Goal: Task Accomplishment & Management: Manage account settings

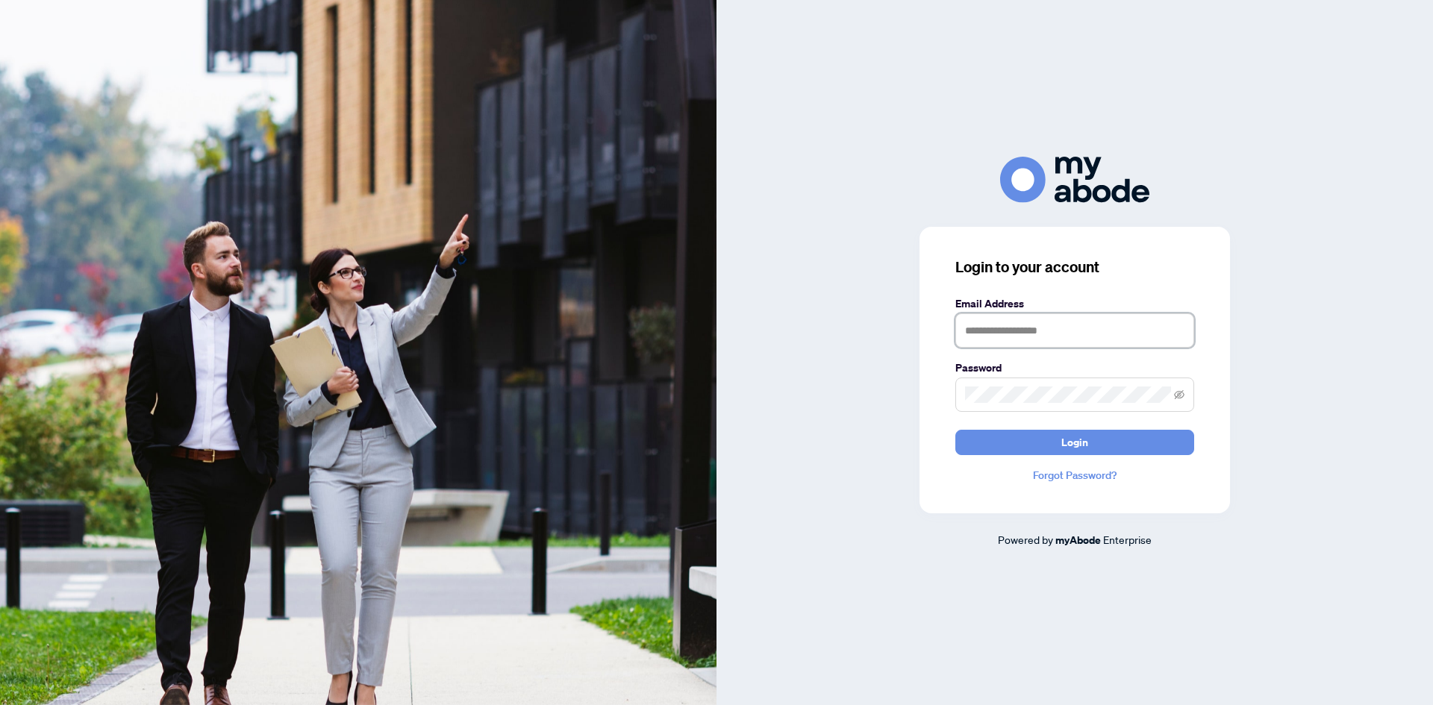
click at [1057, 325] on input "text" at bounding box center [1074, 330] width 239 height 34
type input "**********"
click at [955, 430] on button "Login" at bounding box center [1074, 442] width 239 height 25
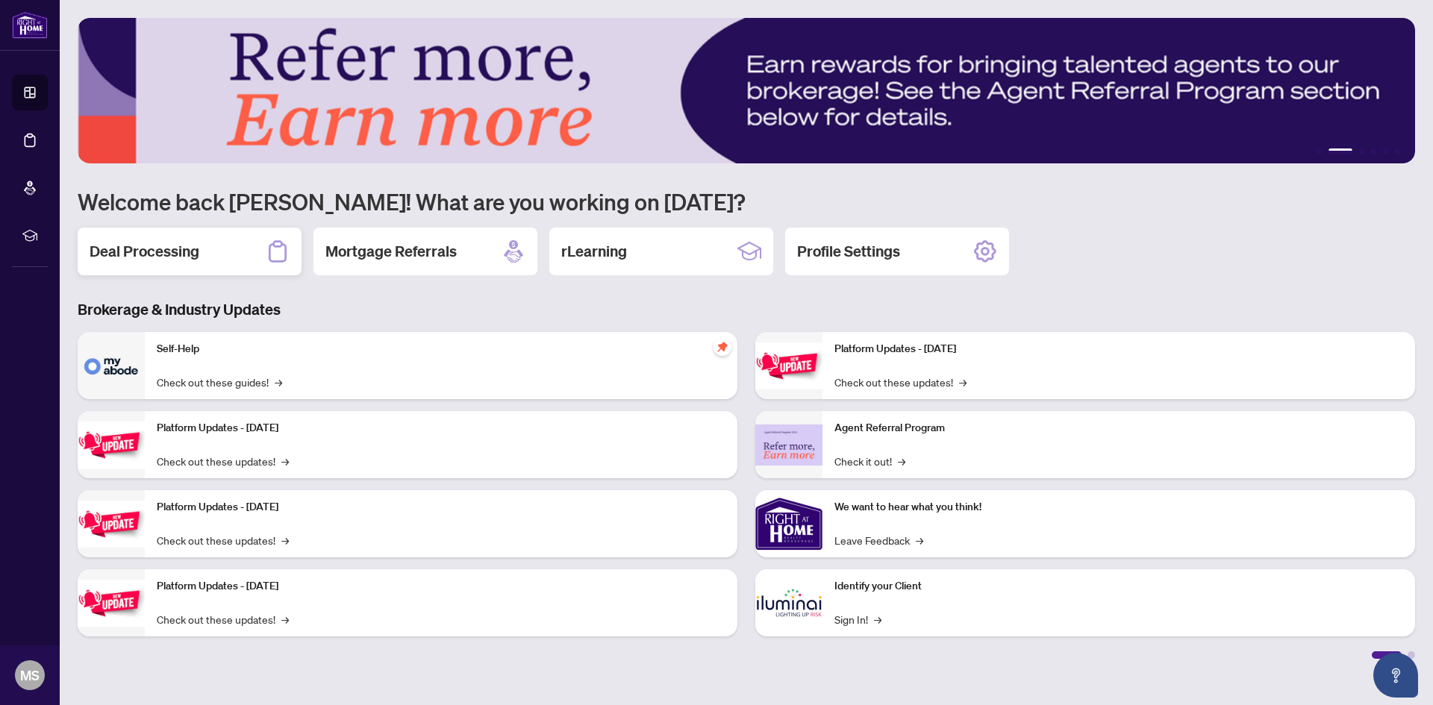
click at [149, 253] on h2 "Deal Processing" at bounding box center [145, 251] width 110 height 21
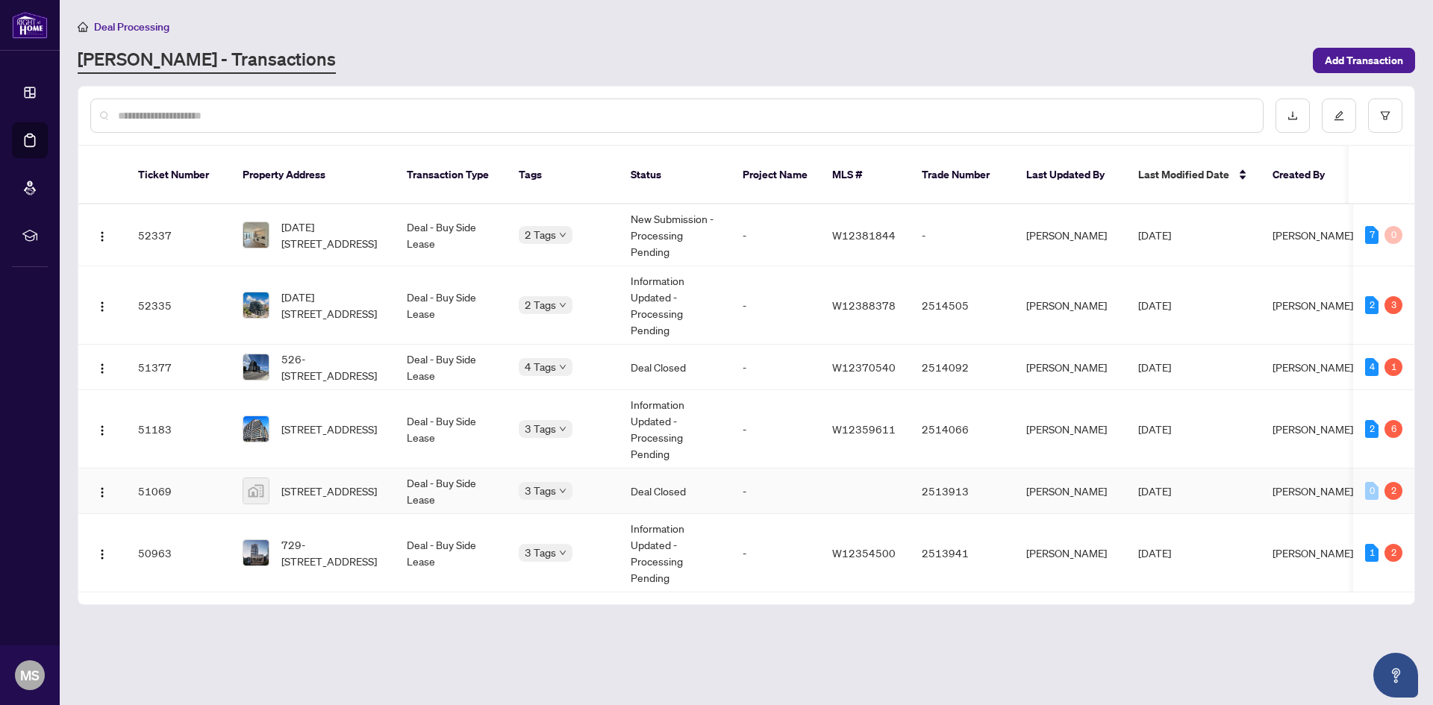
click at [481, 481] on td "Deal - Buy Side Lease" at bounding box center [451, 492] width 112 height 46
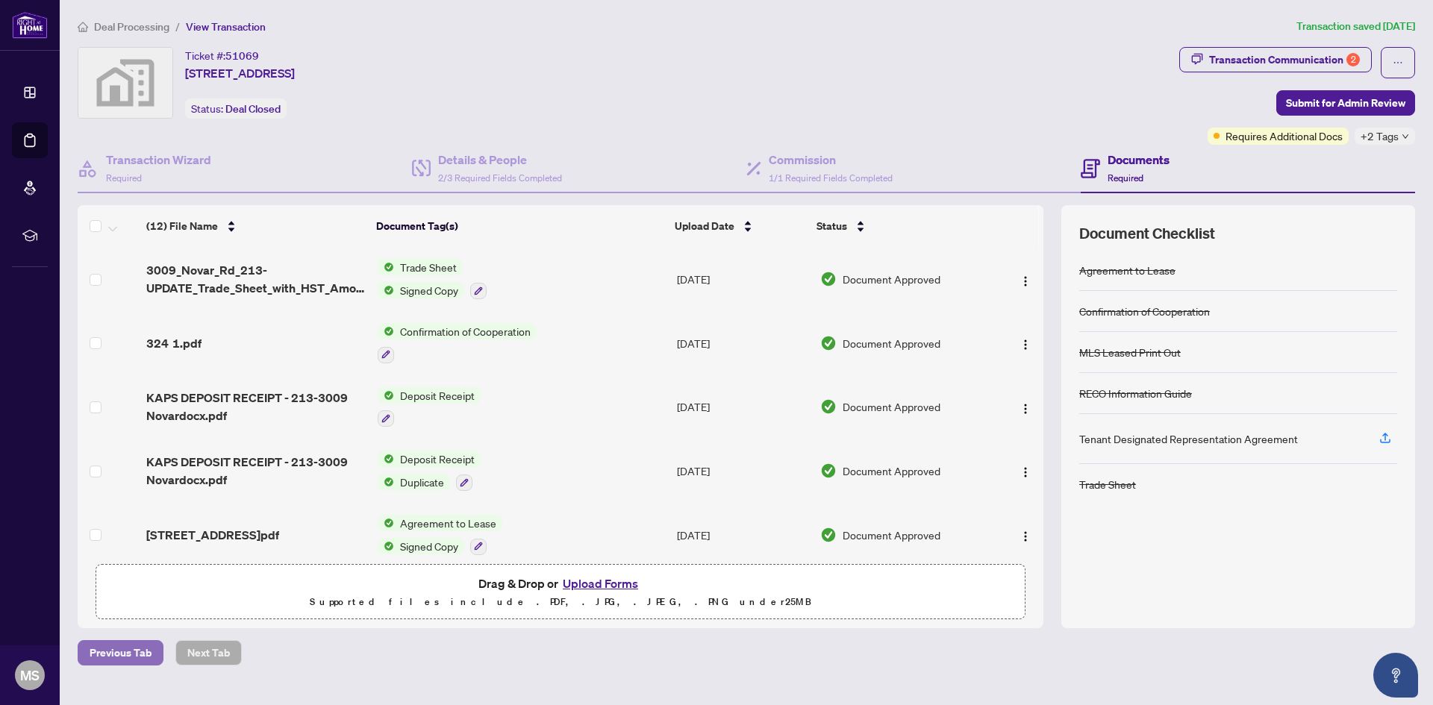
click at [127, 652] on span "Previous Tab" at bounding box center [121, 653] width 62 height 24
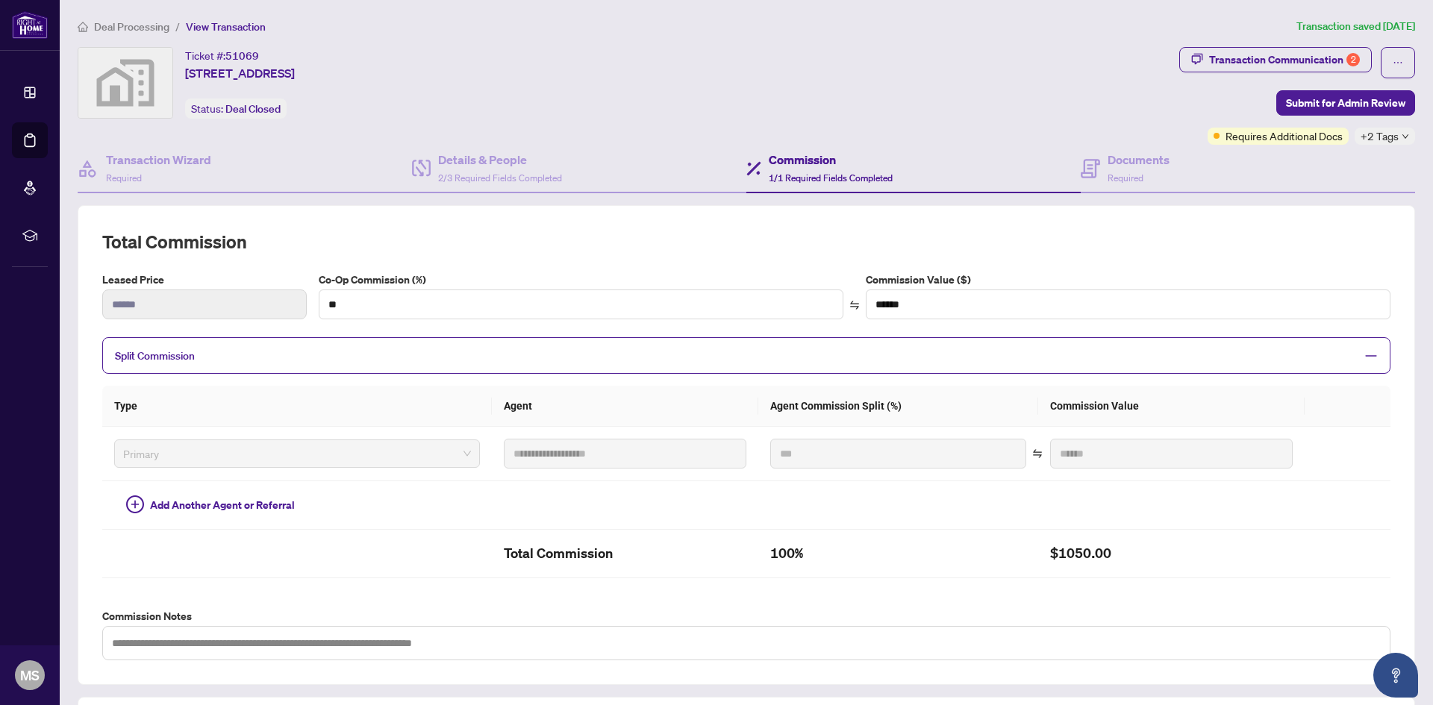
click at [103, 25] on span "Deal Processing" at bounding box center [131, 26] width 75 height 13
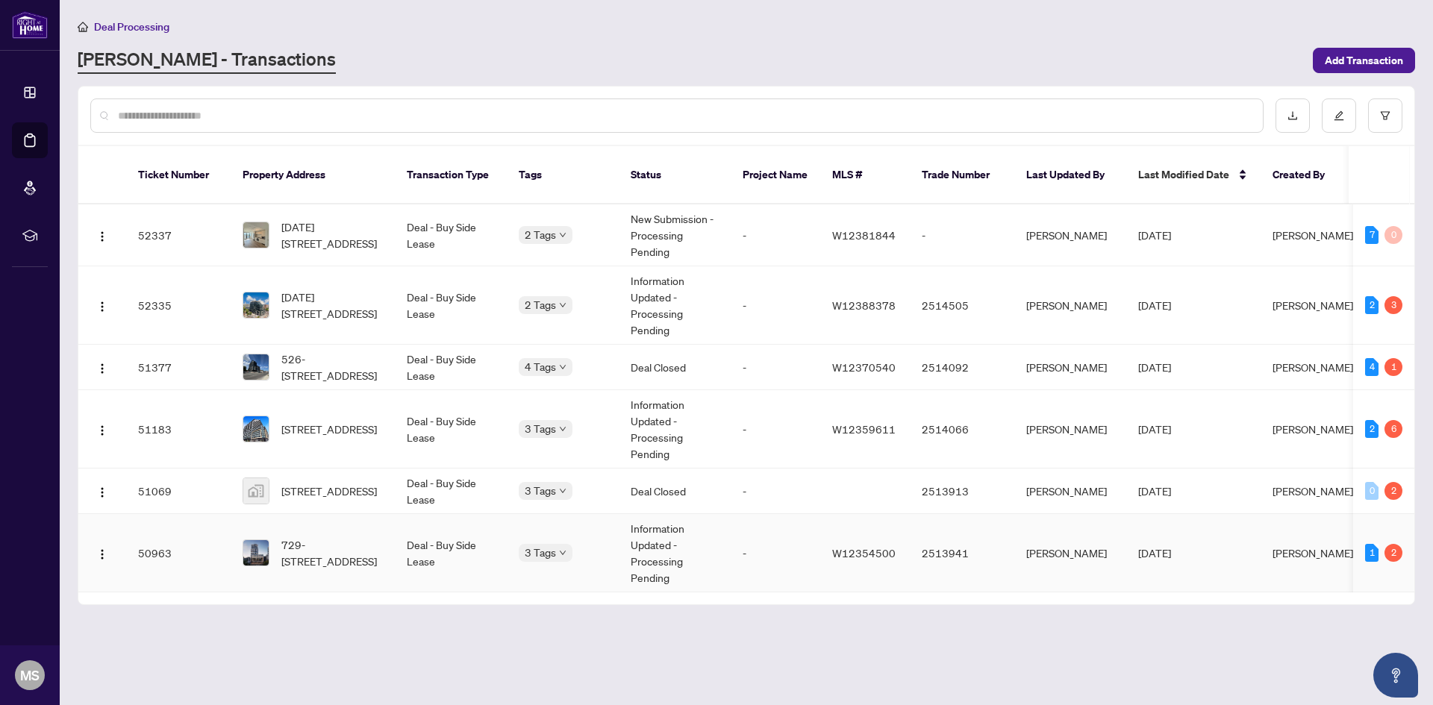
click at [271, 547] on div "729-3009 Novar Rd, Mississauga, Ontario L5B 1H7, Canada" at bounding box center [313, 553] width 140 height 33
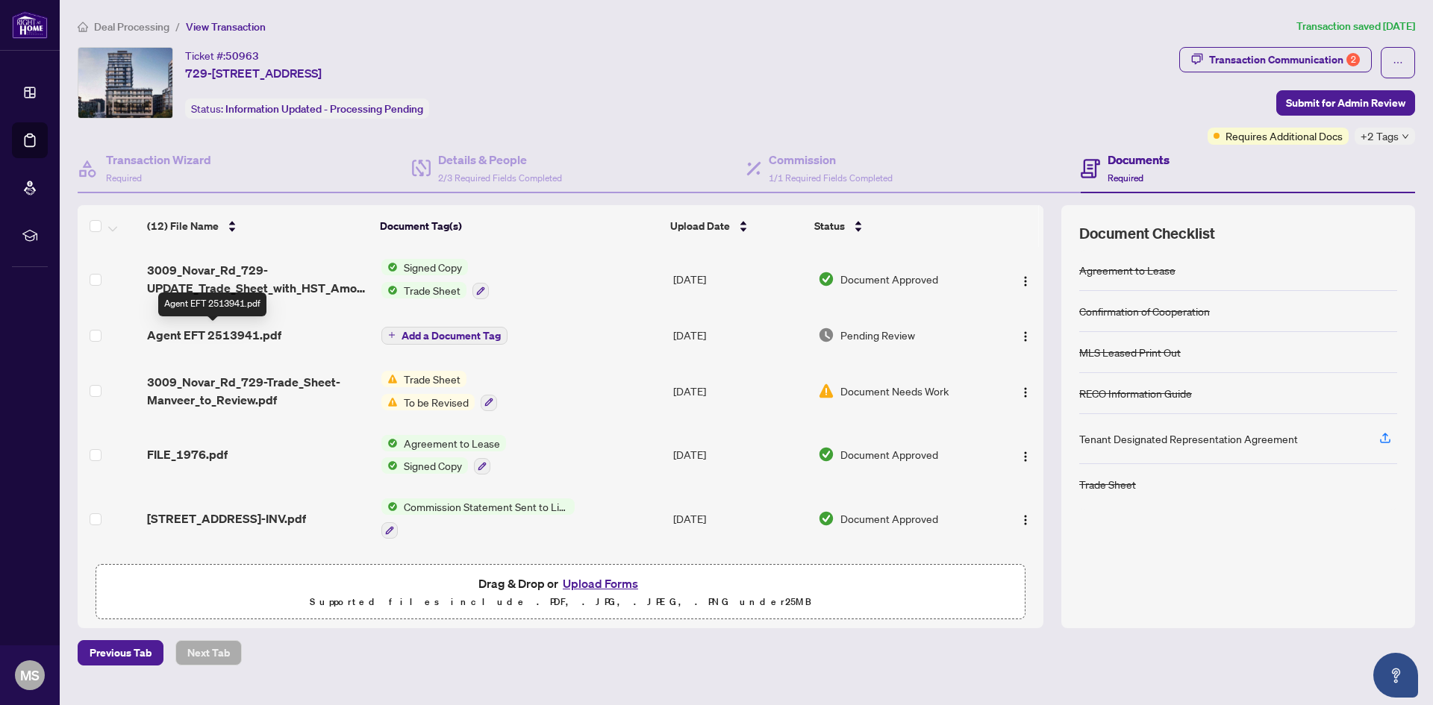
click at [252, 334] on span "Agent EFT 2513941.pdf" at bounding box center [214, 335] width 134 height 18
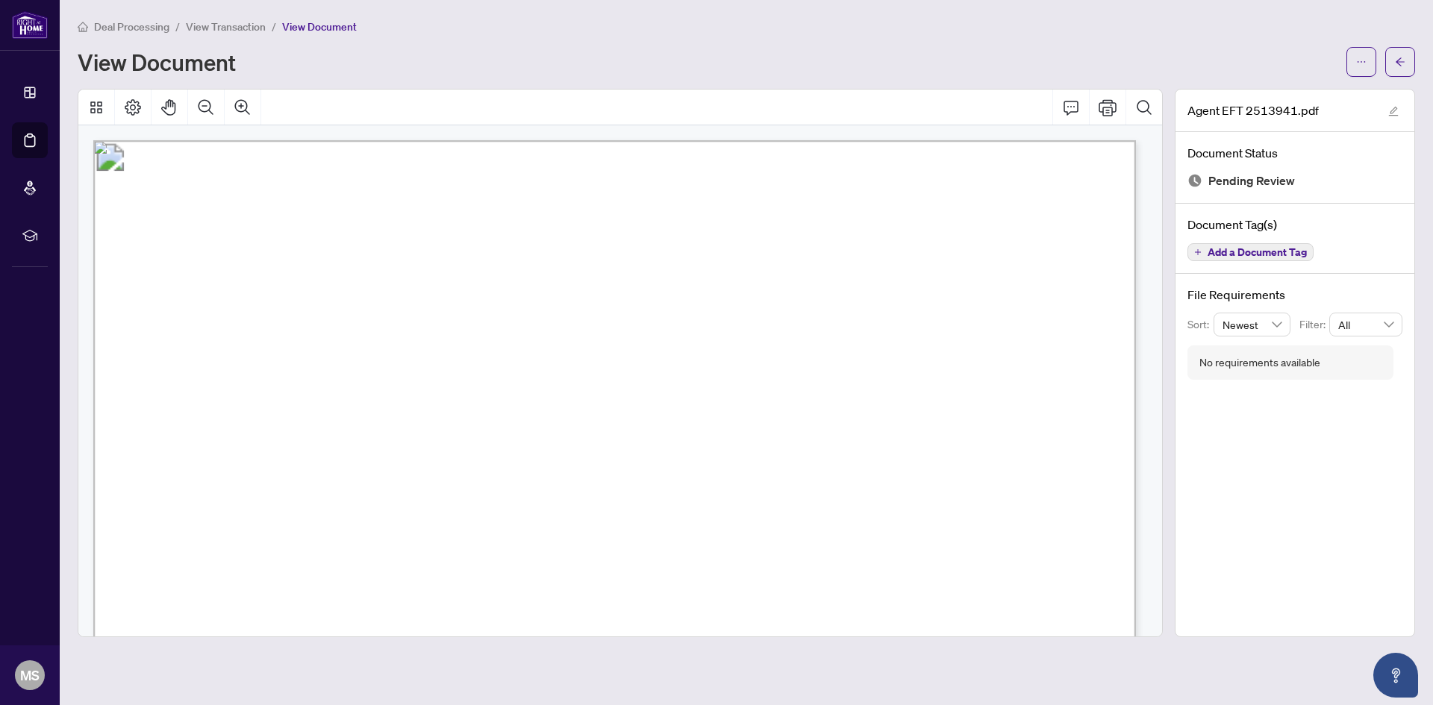
click at [143, 20] on span "Deal Processing" at bounding box center [131, 26] width 75 height 13
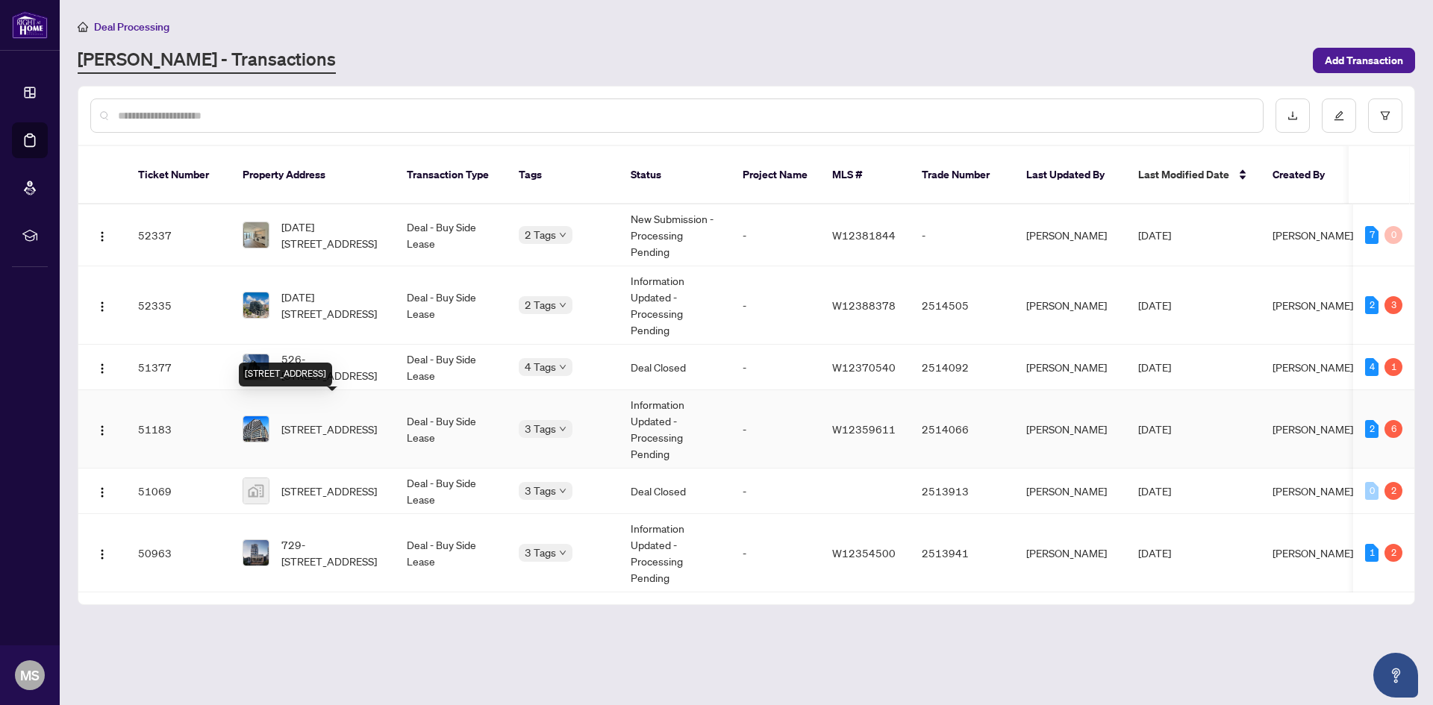
click at [334, 421] on span "612-3009 Novar Rd, Mississauga, Ontario L5B 0P9, Canada" at bounding box center [329, 429] width 96 height 16
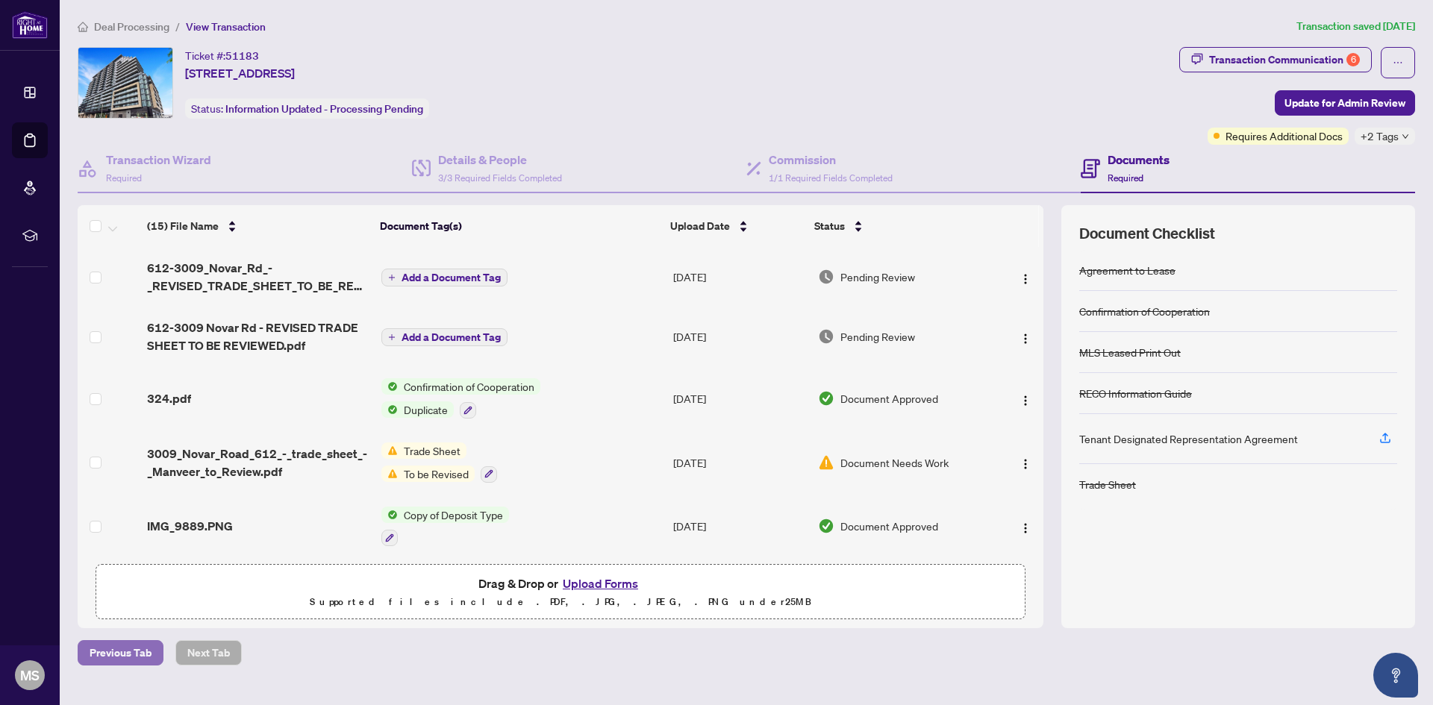
click at [123, 649] on span "Previous Tab" at bounding box center [121, 653] width 62 height 24
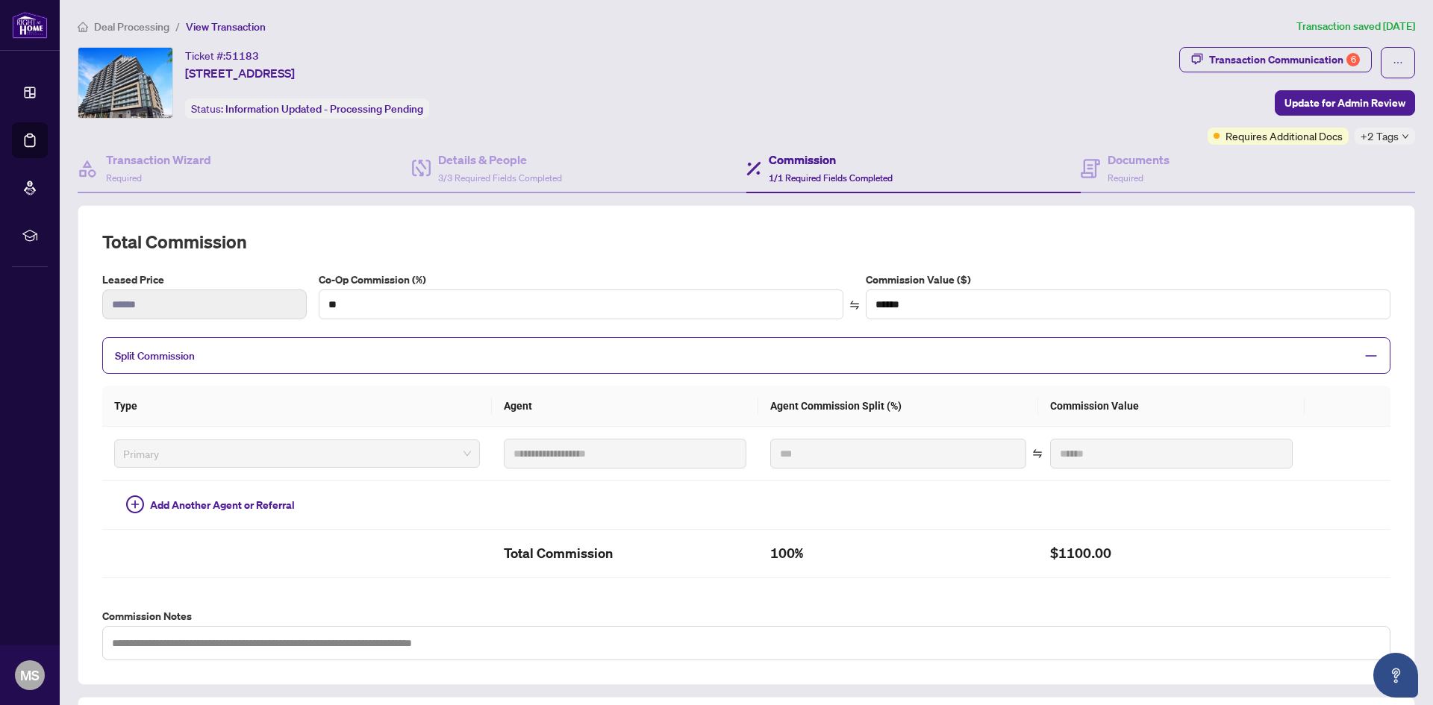
click at [125, 31] on span "Deal Processing" at bounding box center [131, 26] width 75 height 13
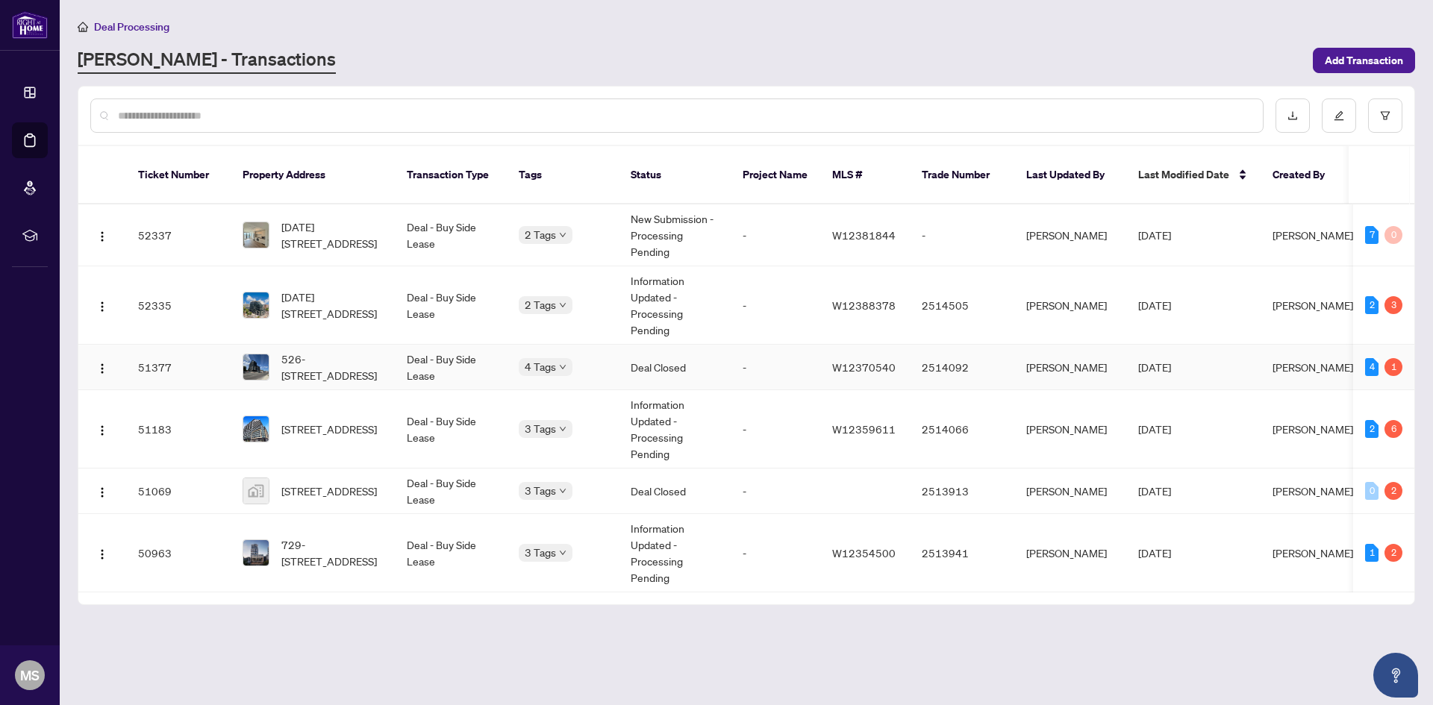
click at [463, 353] on td "Deal - Buy Side Lease" at bounding box center [451, 368] width 112 height 46
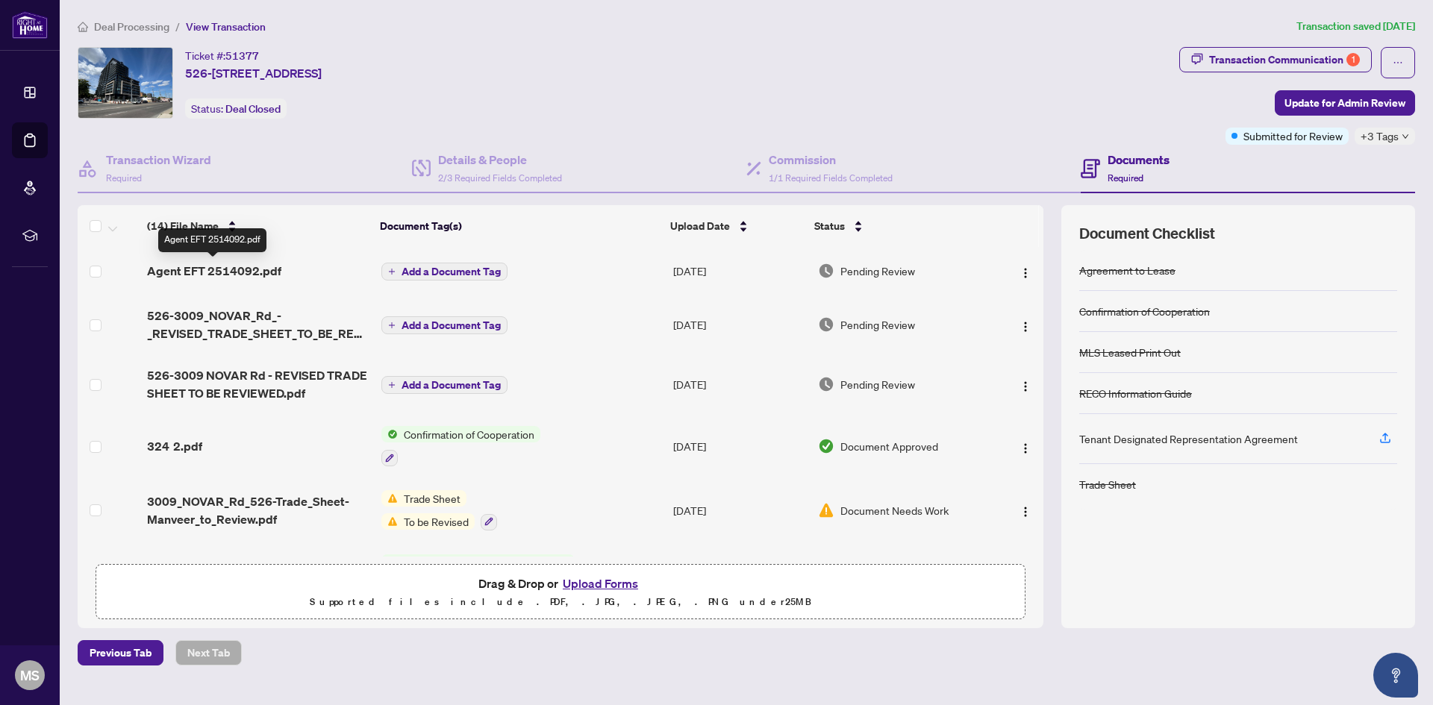
click at [259, 262] on span "Agent EFT 2514092.pdf" at bounding box center [214, 271] width 134 height 18
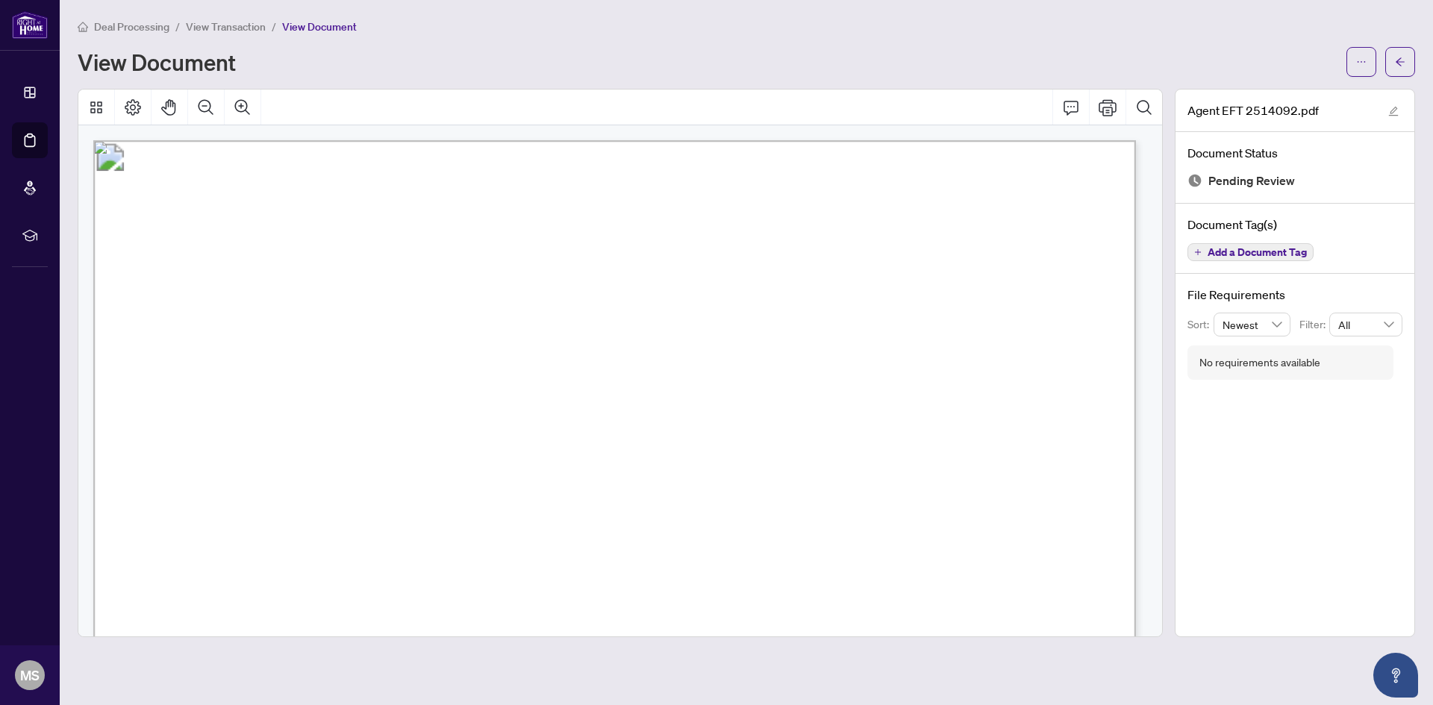
click at [138, 28] on span "Deal Processing" at bounding box center [131, 26] width 75 height 13
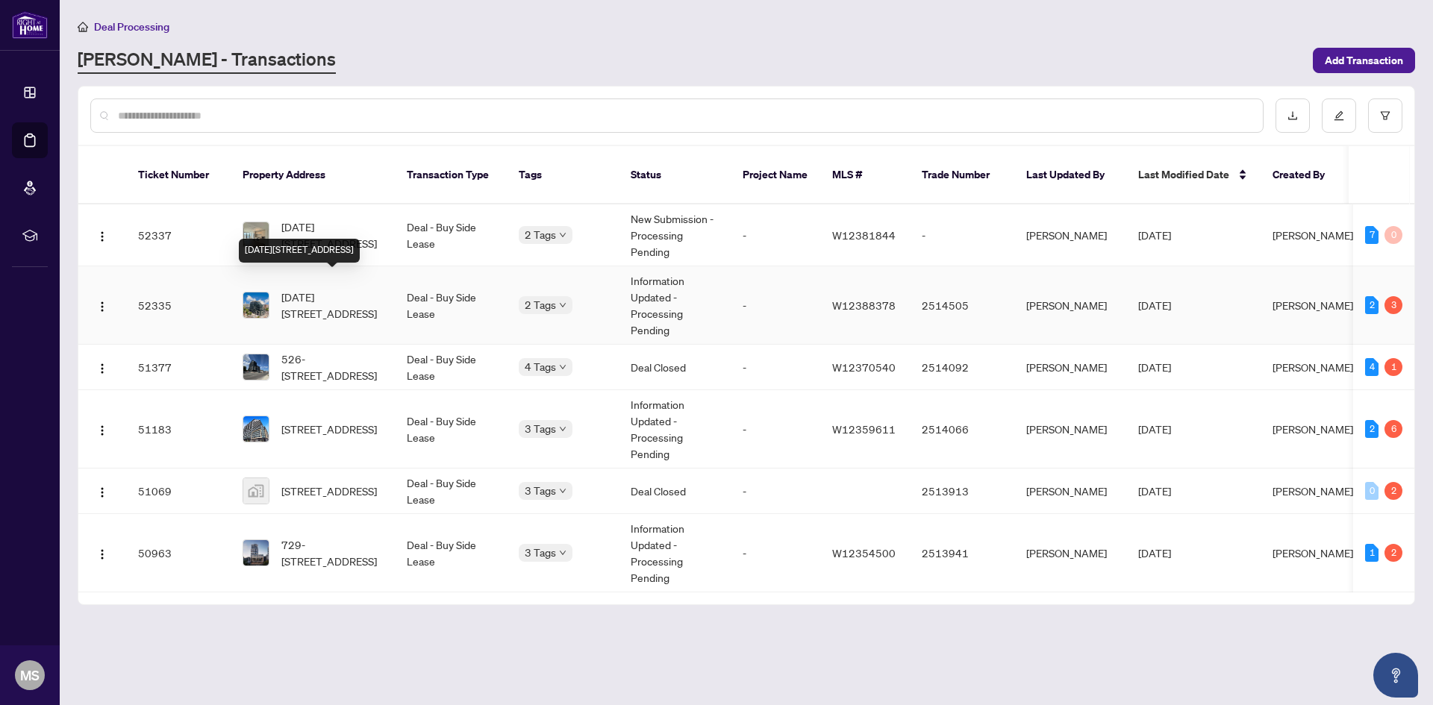
click at [296, 303] on span "1509-3009 Novar Rd, Mississauga, Ontario L5B 0P9, Canada" at bounding box center [332, 305] width 102 height 33
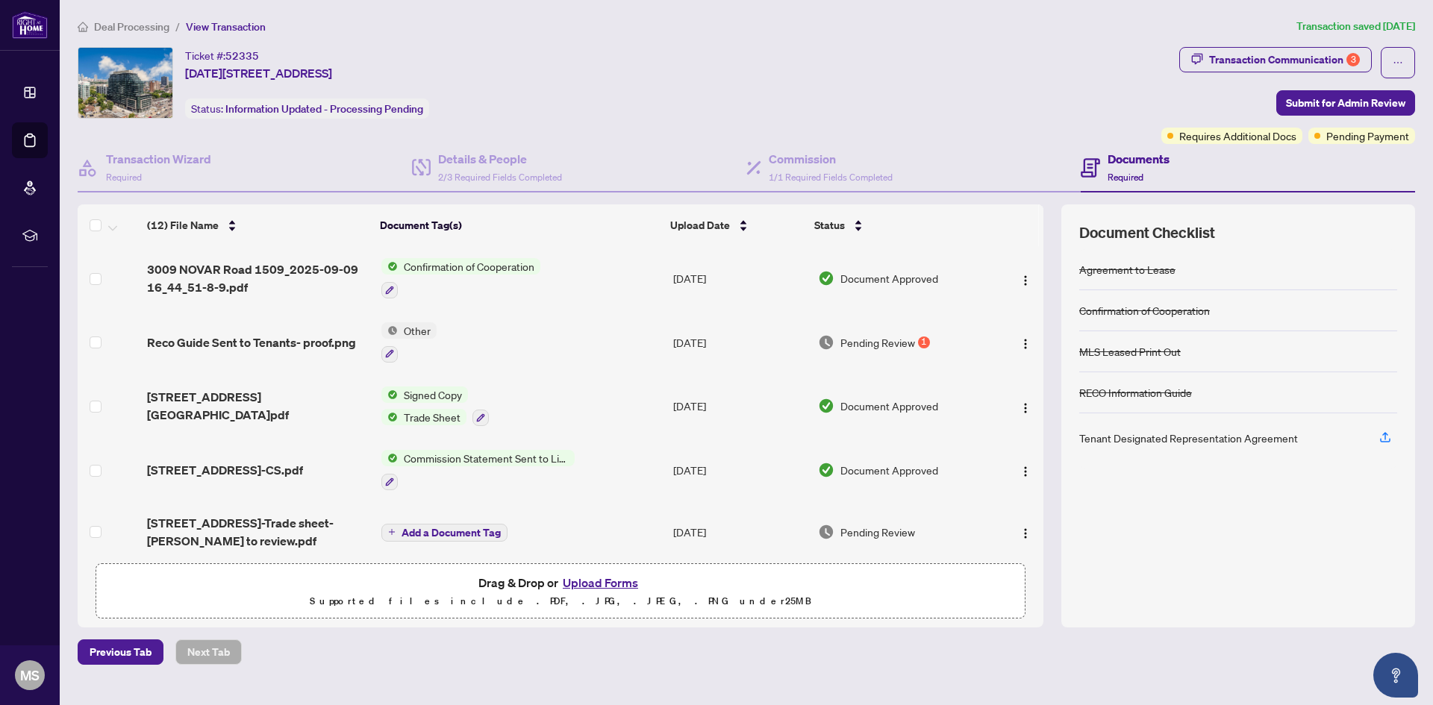
click at [868, 339] on span "Pending Review" at bounding box center [877, 342] width 75 height 16
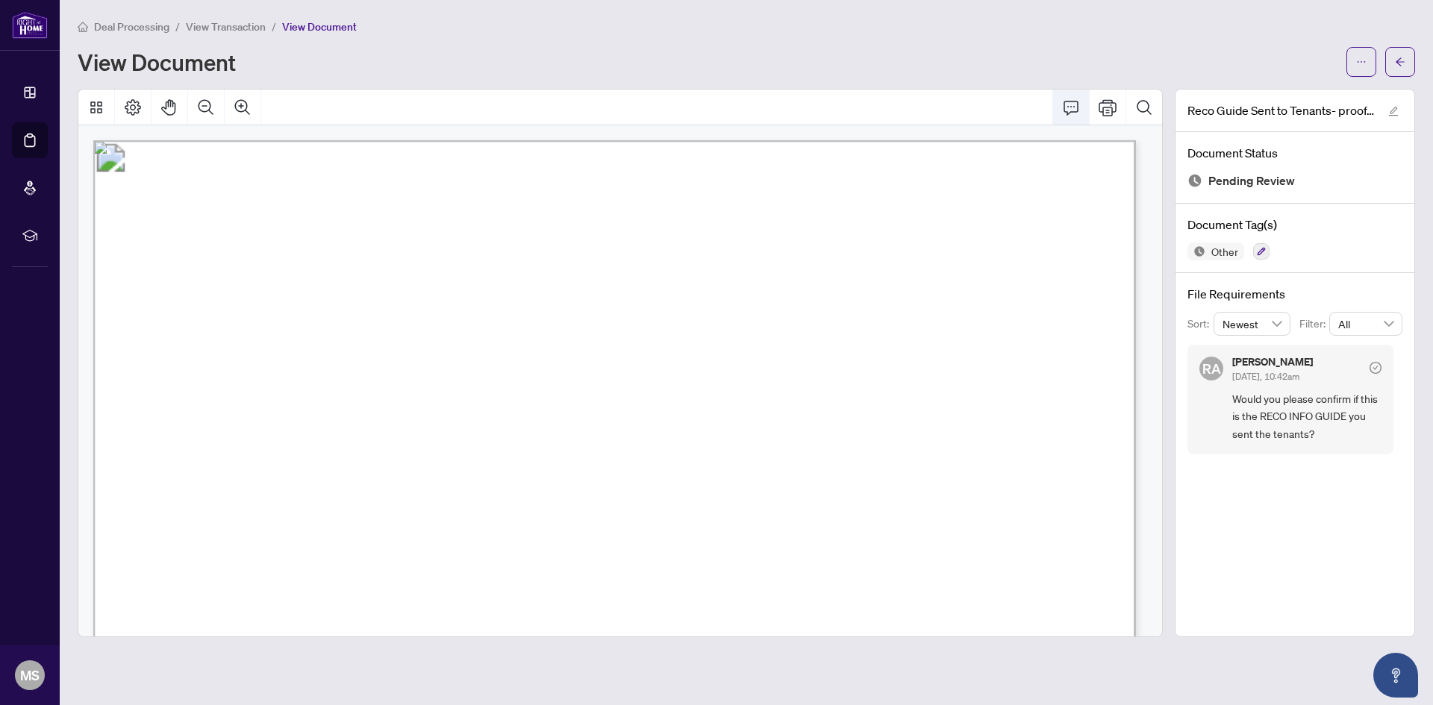
click at [1070, 113] on icon "Comment" at bounding box center [1071, 108] width 18 height 18
click at [1067, 118] on button "Comment" at bounding box center [1071, 108] width 36 height 36
click at [1068, 110] on icon "Comment" at bounding box center [1071, 108] width 18 height 18
click at [1072, 110] on icon "Comment" at bounding box center [1071, 108] width 18 height 18
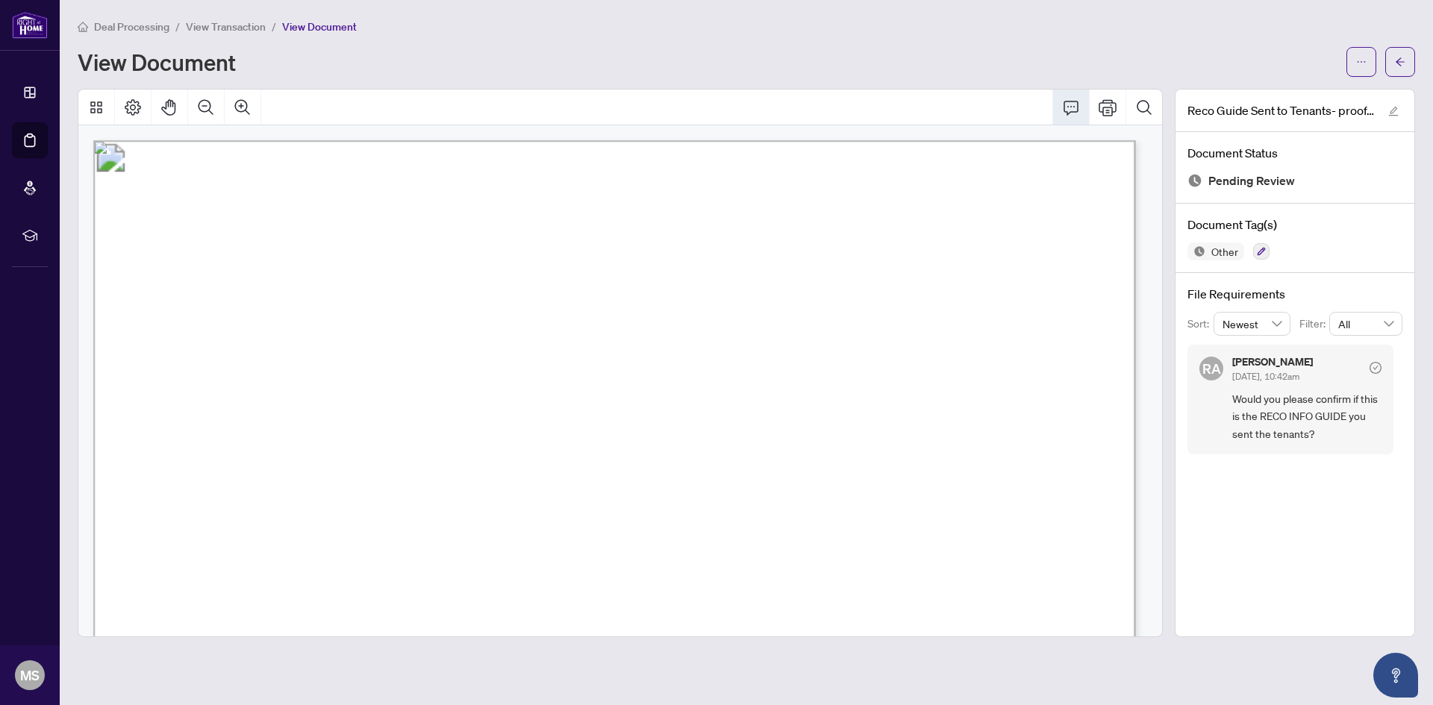
click at [1065, 109] on div at bounding box center [620, 108] width 1084 height 36
click at [1078, 107] on icon "Comment" at bounding box center [1071, 108] width 18 height 18
click at [1291, 505] on div "Reco Guide Sent to Tenants- proof.png Document Status Pending Review Document T…" at bounding box center [1295, 363] width 240 height 549
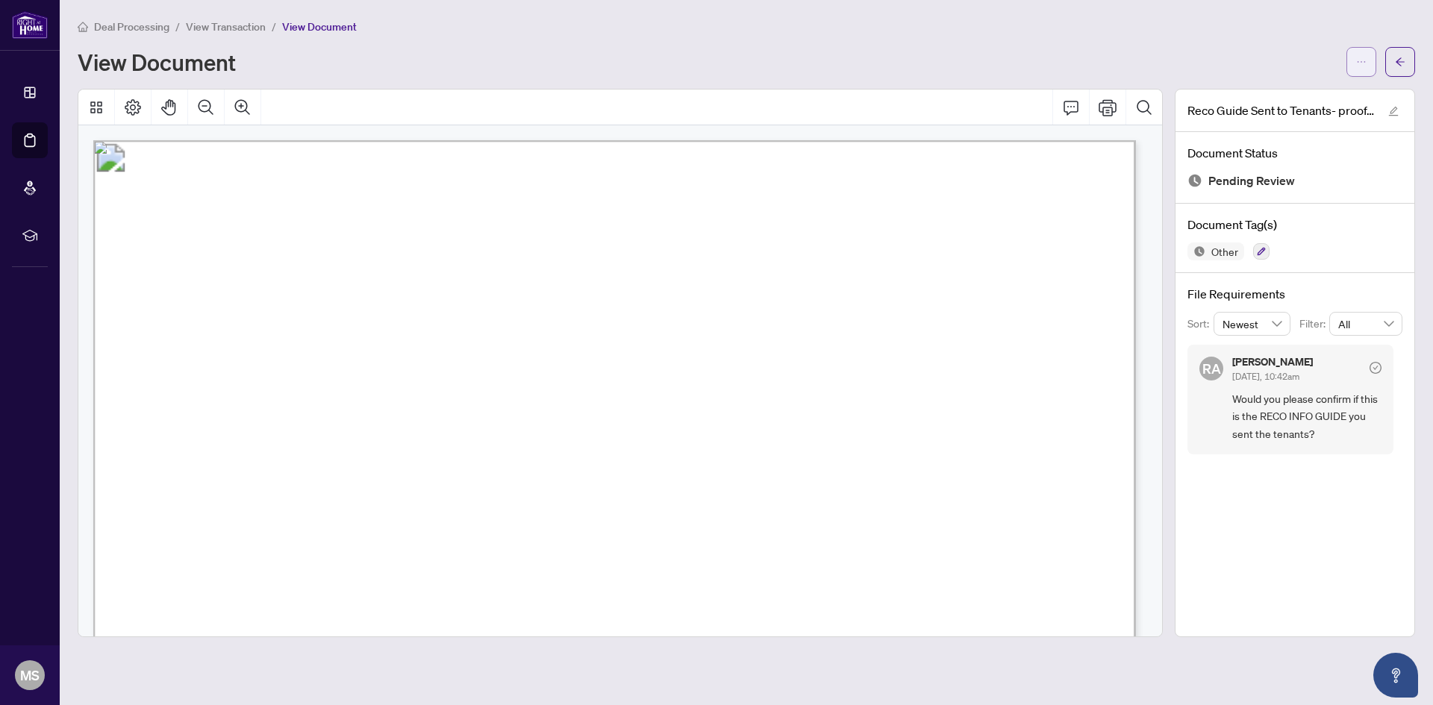
click at [1369, 67] on button "button" at bounding box center [1361, 62] width 30 height 30
click at [1081, 104] on button "Comment" at bounding box center [1071, 108] width 36 height 36
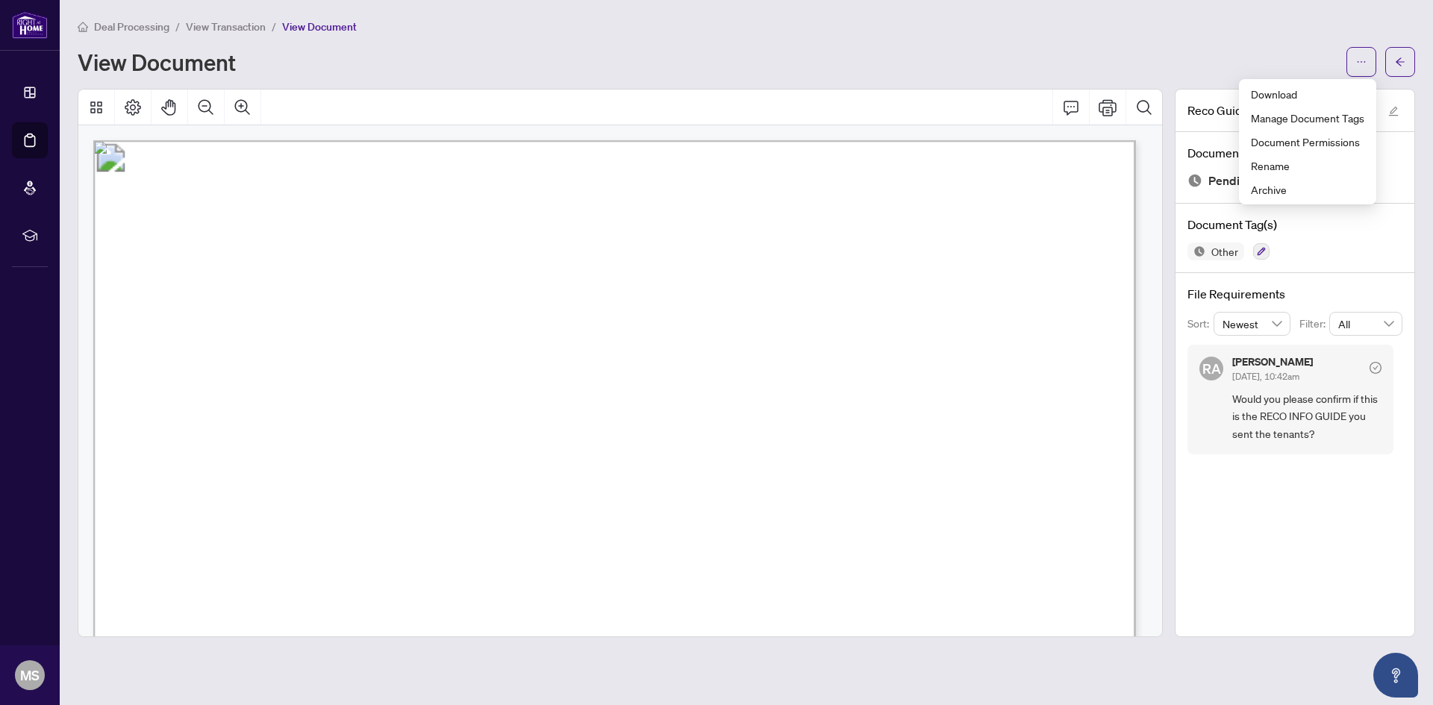
click at [204, 26] on span "View Transaction" at bounding box center [226, 26] width 80 height 13
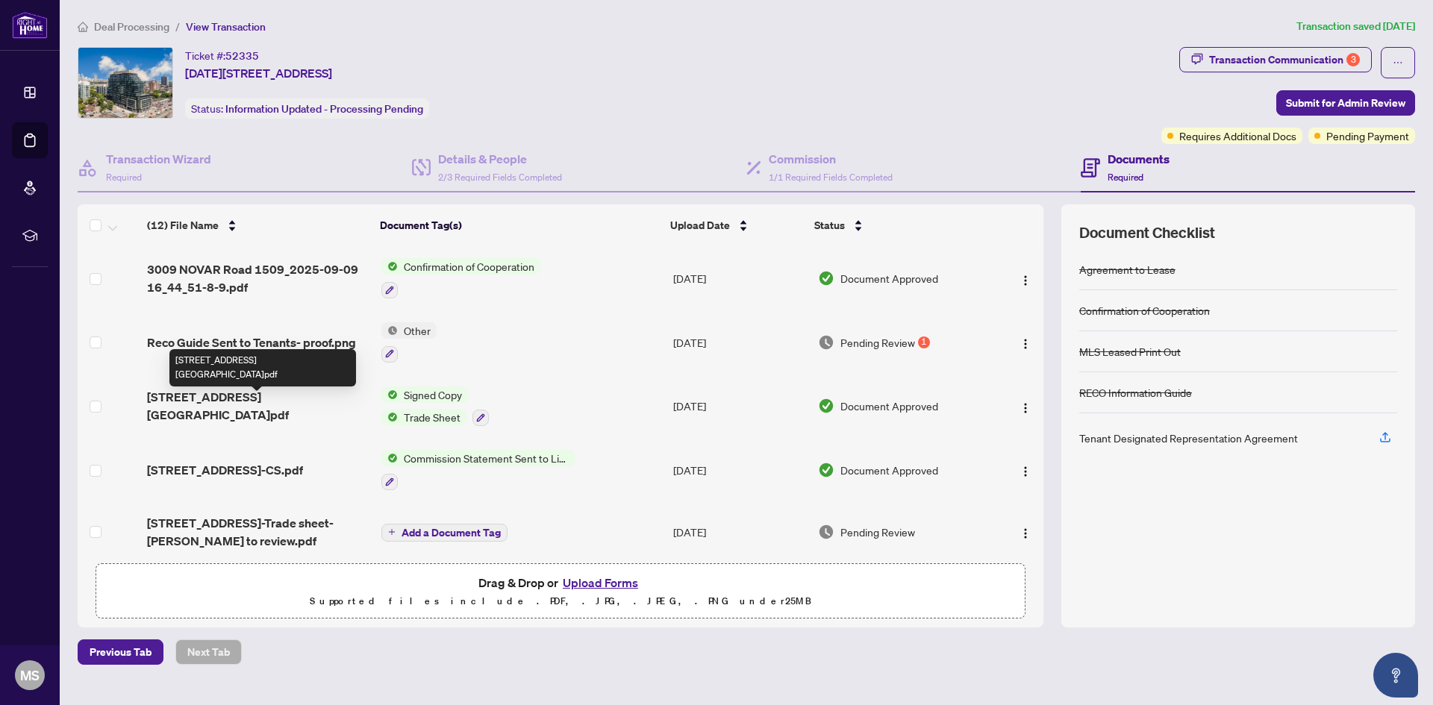
click at [289, 400] on span "3009 NOVAR Road 1509 Tradesheet.pdf" at bounding box center [258, 406] width 222 height 36
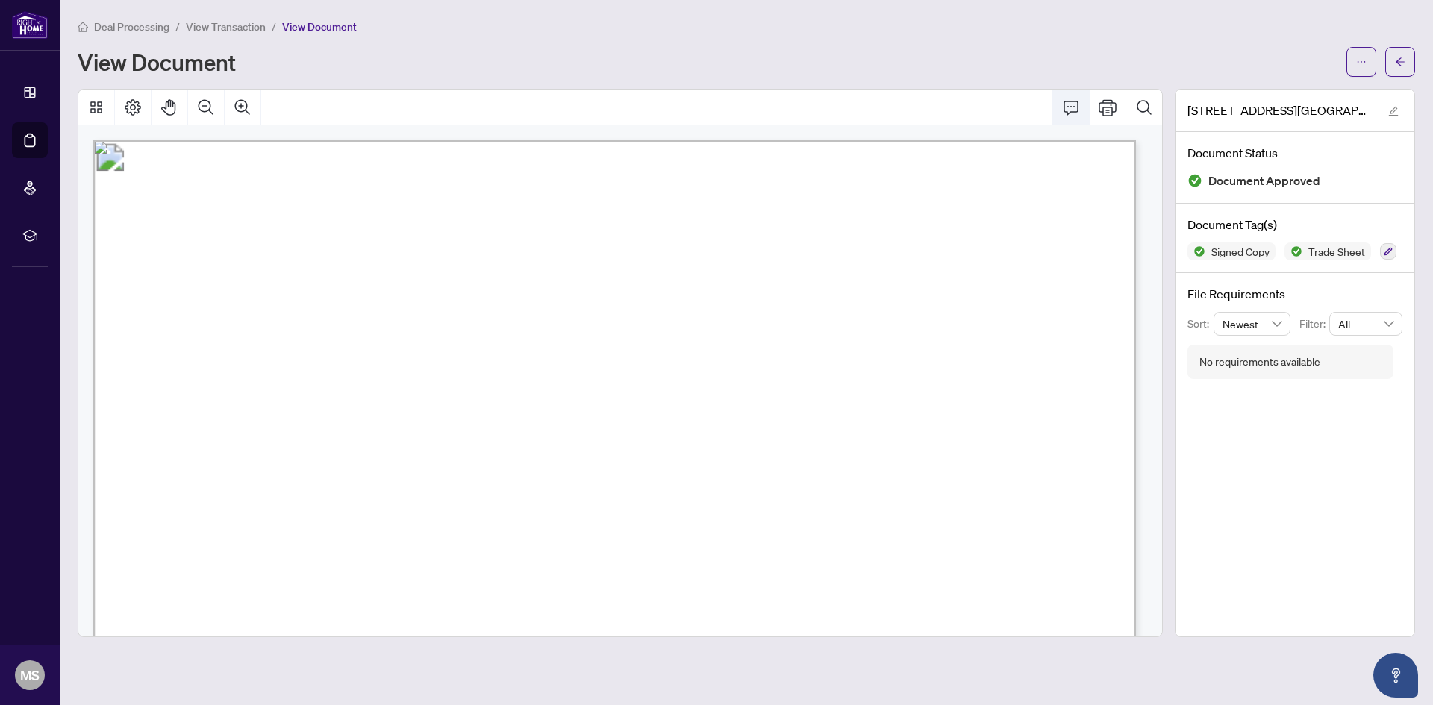
click at [1080, 111] on button "Comment" at bounding box center [1071, 108] width 36 height 36
click at [1077, 111] on icon "Comment" at bounding box center [1071, 108] width 18 height 18
click at [1077, 111] on icon "Comment" at bounding box center [1071, 108] width 15 height 14
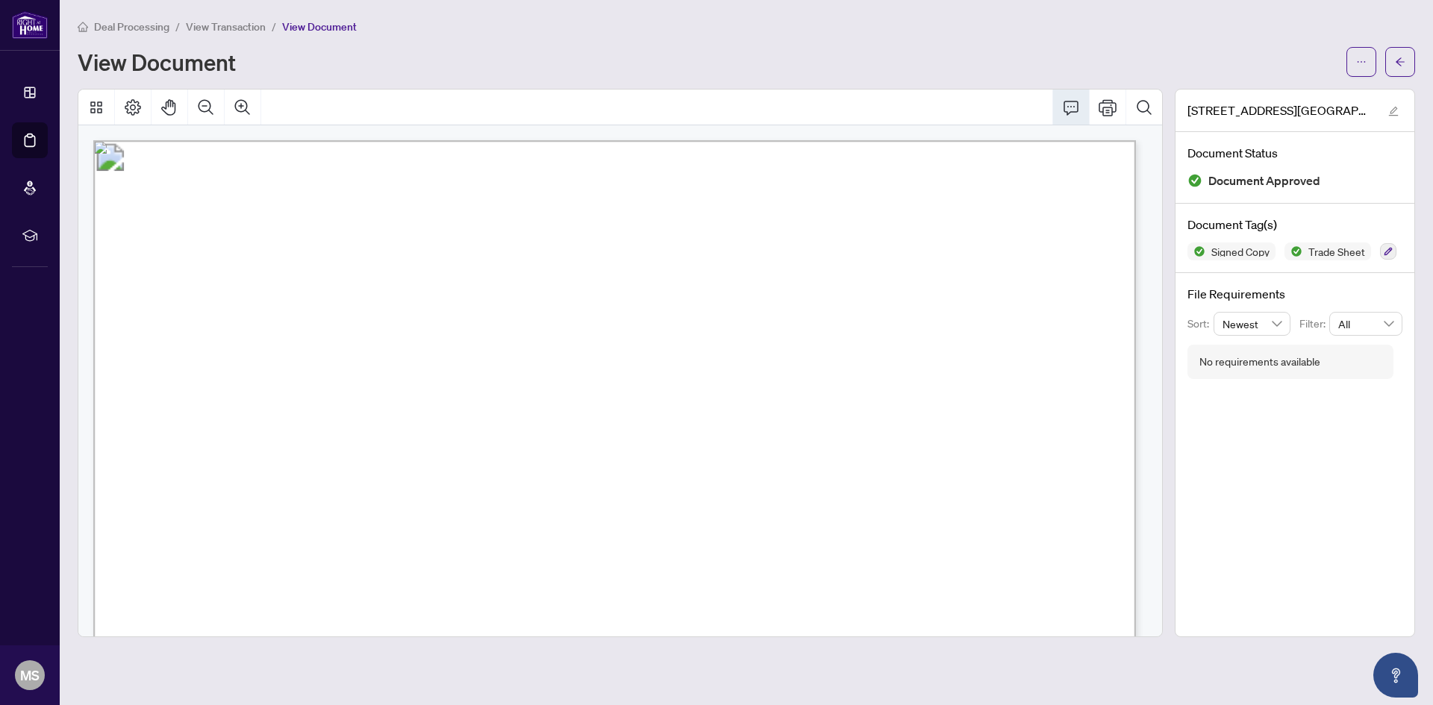
click at [1077, 111] on icon "Comment" at bounding box center [1071, 108] width 15 height 14
click at [607, 260] on span "Status: Open" at bounding box center [564, 254] width 84 height 17
click at [200, 30] on span "View Transaction" at bounding box center [226, 26] width 80 height 13
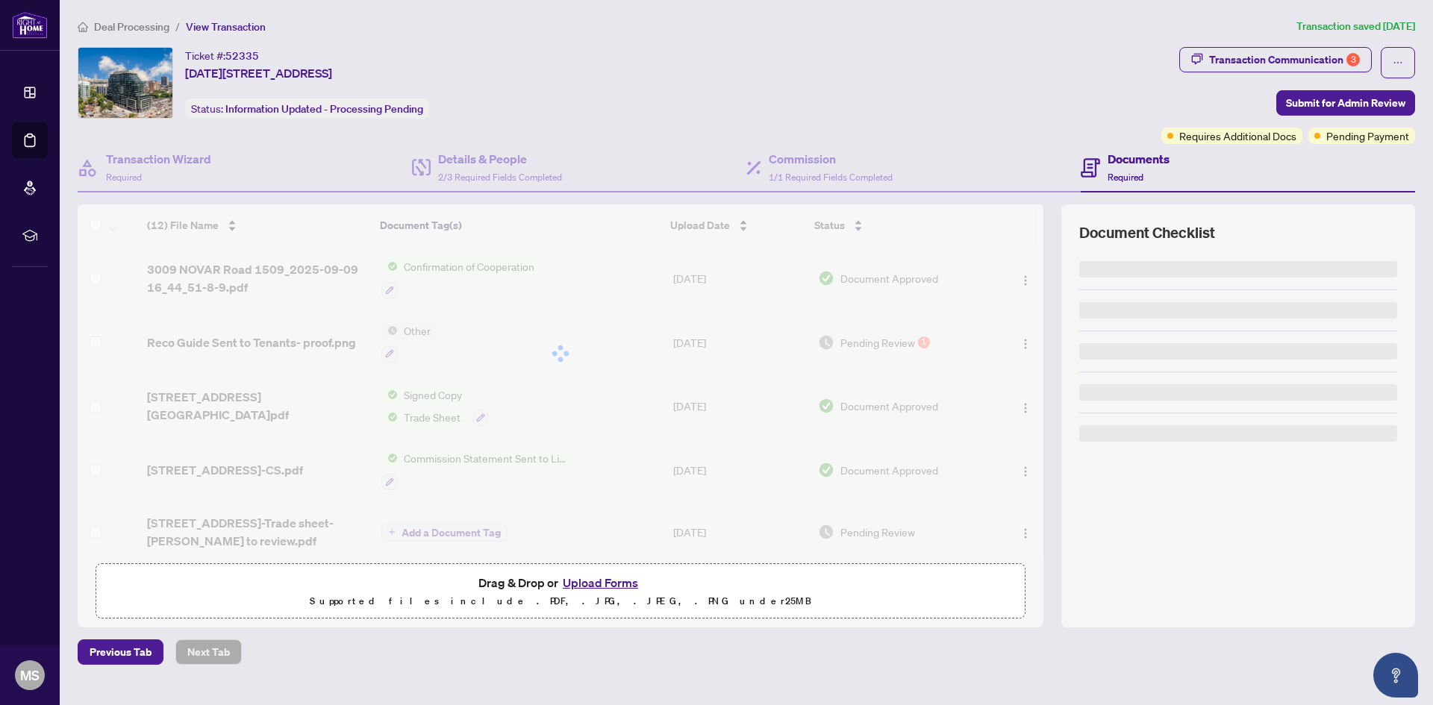
click at [251, 40] on div "Deal Processing / View Transaction Transaction saved 4 days ago Ticket #: 52335…" at bounding box center [746, 341] width 1349 height 647
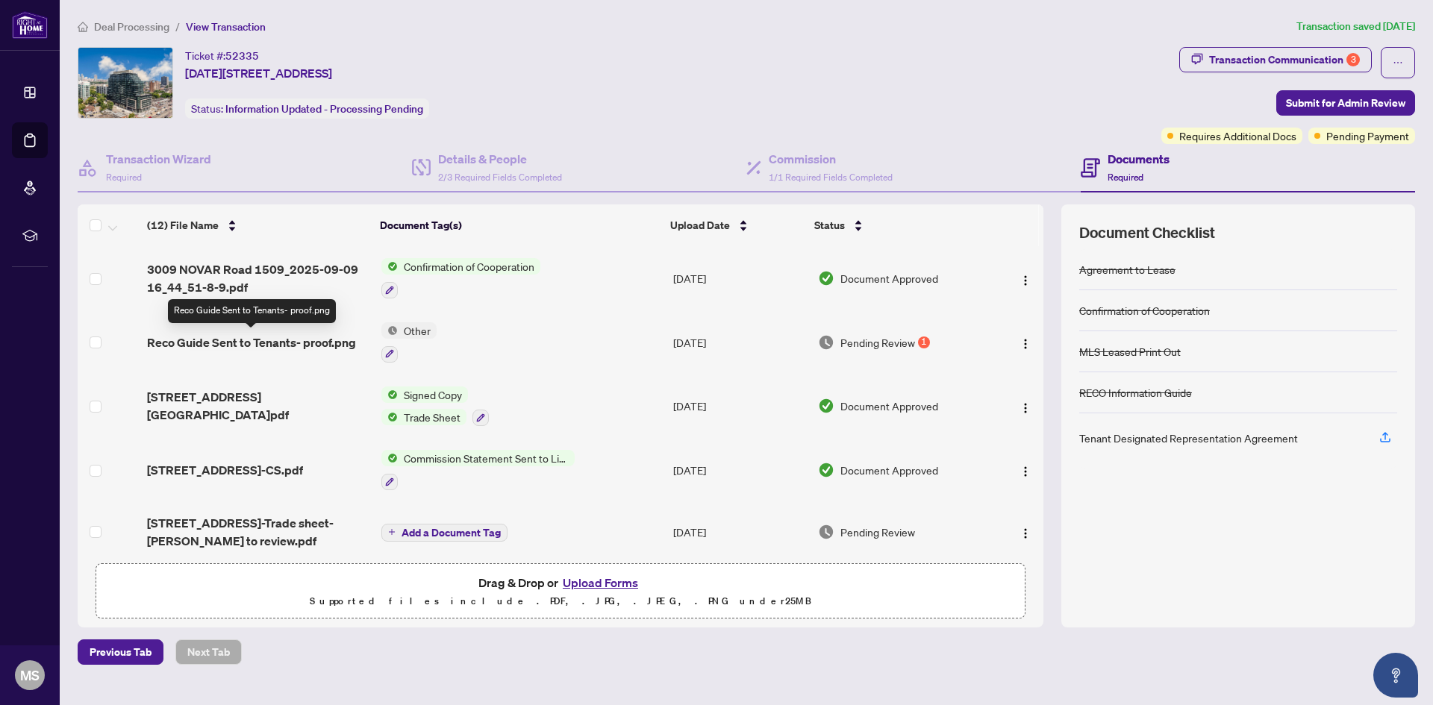
click at [300, 344] on span "Reco Guide Sent to Tenants- proof.png" at bounding box center [251, 343] width 209 height 18
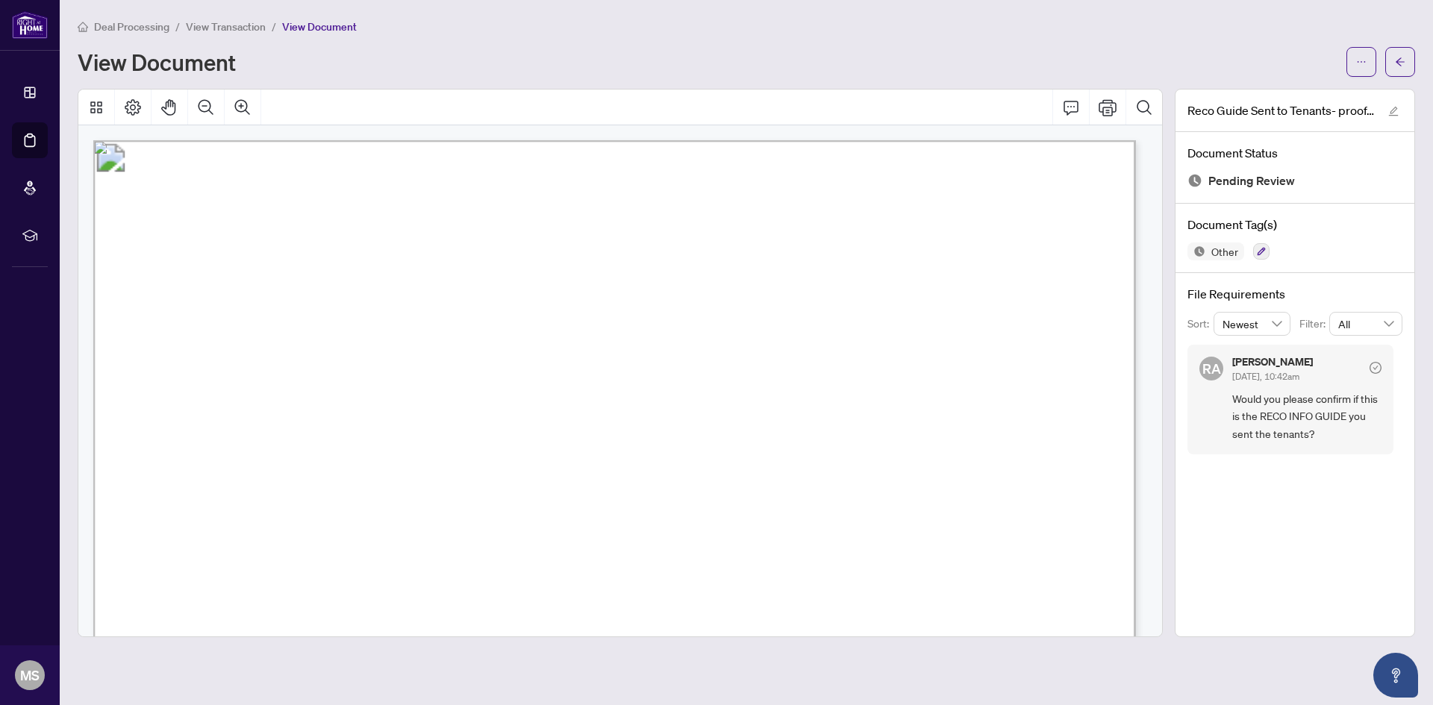
click at [1075, 105] on icon "Comment" at bounding box center [1071, 108] width 18 height 18
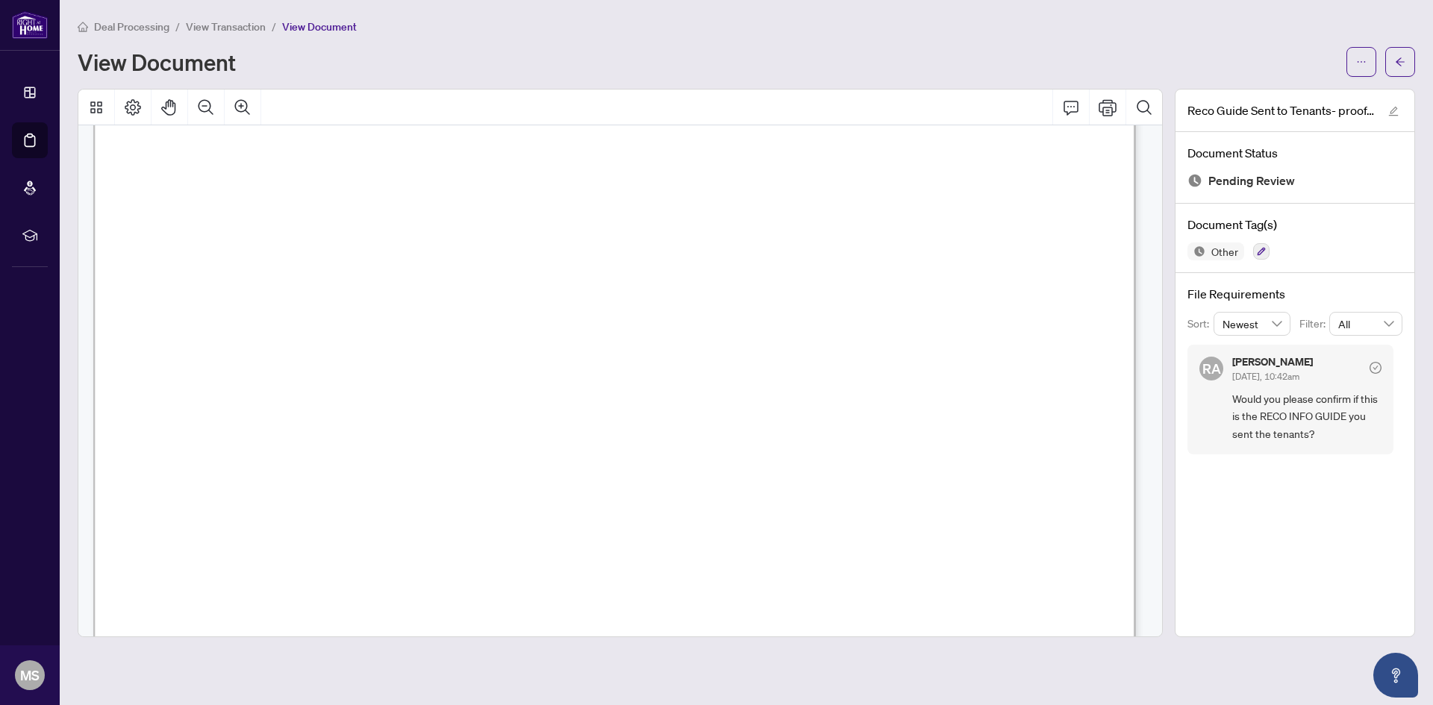
scroll to position [23, 0]
click at [1072, 104] on icon "Comment" at bounding box center [1071, 108] width 18 height 18
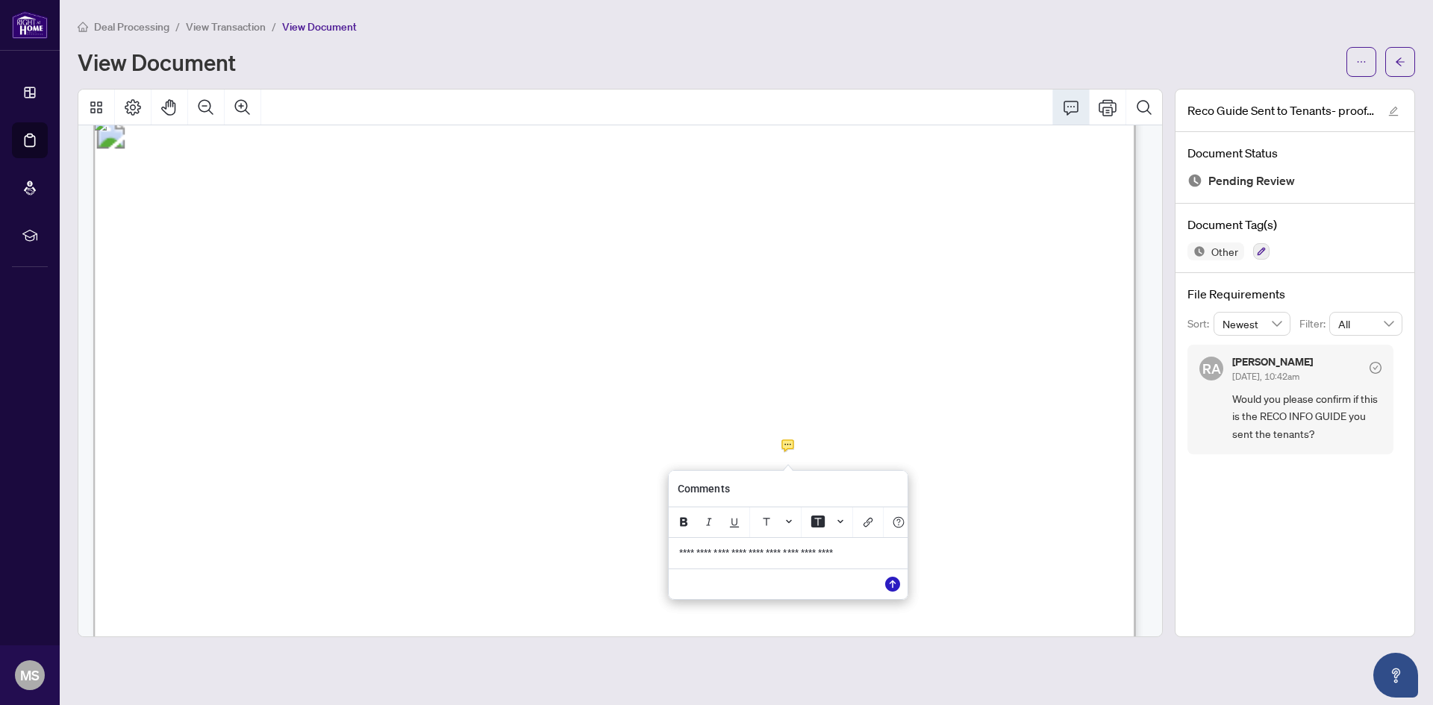
click at [885, 592] on icon "Save" at bounding box center [892, 584] width 15 height 15
click at [237, 31] on span "View Transaction" at bounding box center [226, 26] width 80 height 13
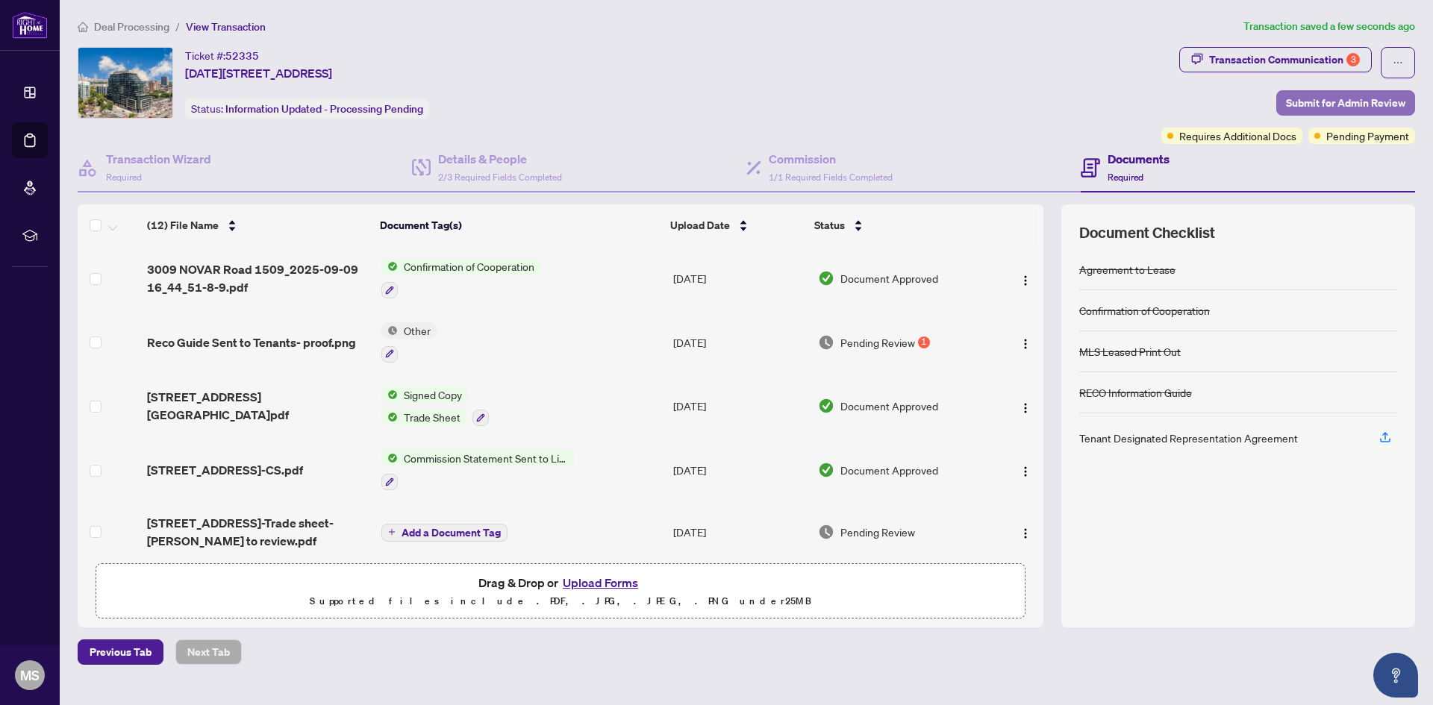
click at [1323, 99] on span "Submit for Admin Review" at bounding box center [1345, 103] width 119 height 24
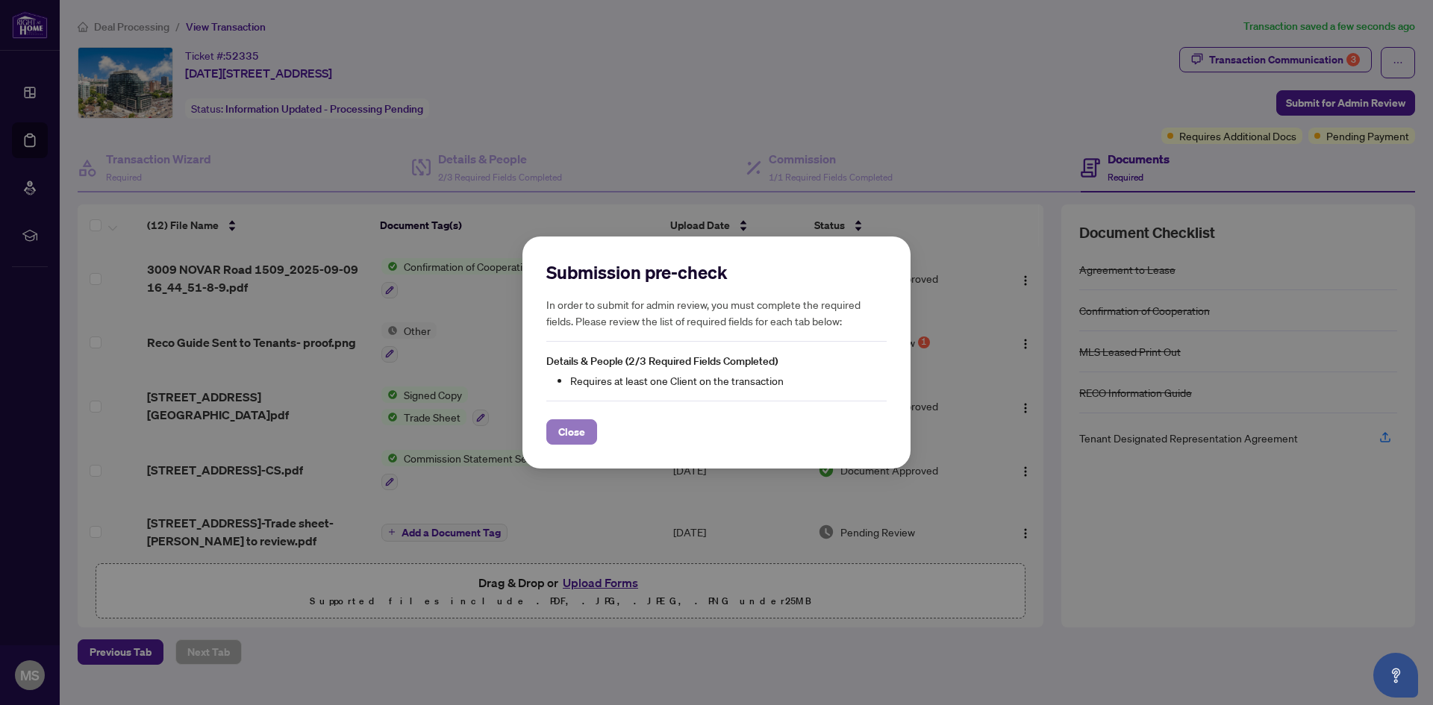
click at [575, 429] on span "Close" at bounding box center [571, 432] width 27 height 24
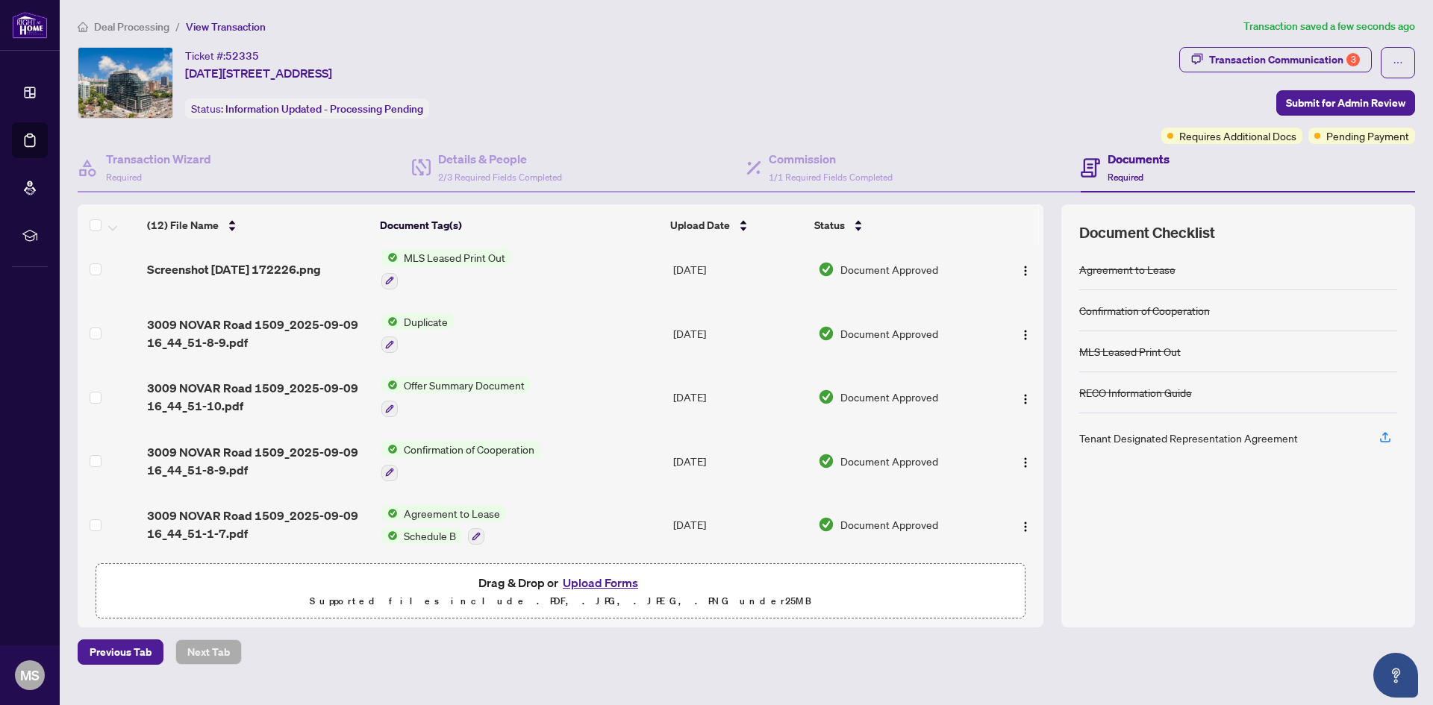
scroll to position [455, 0]
click at [1027, 455] on button "button" at bounding box center [1026, 460] width 24 height 24
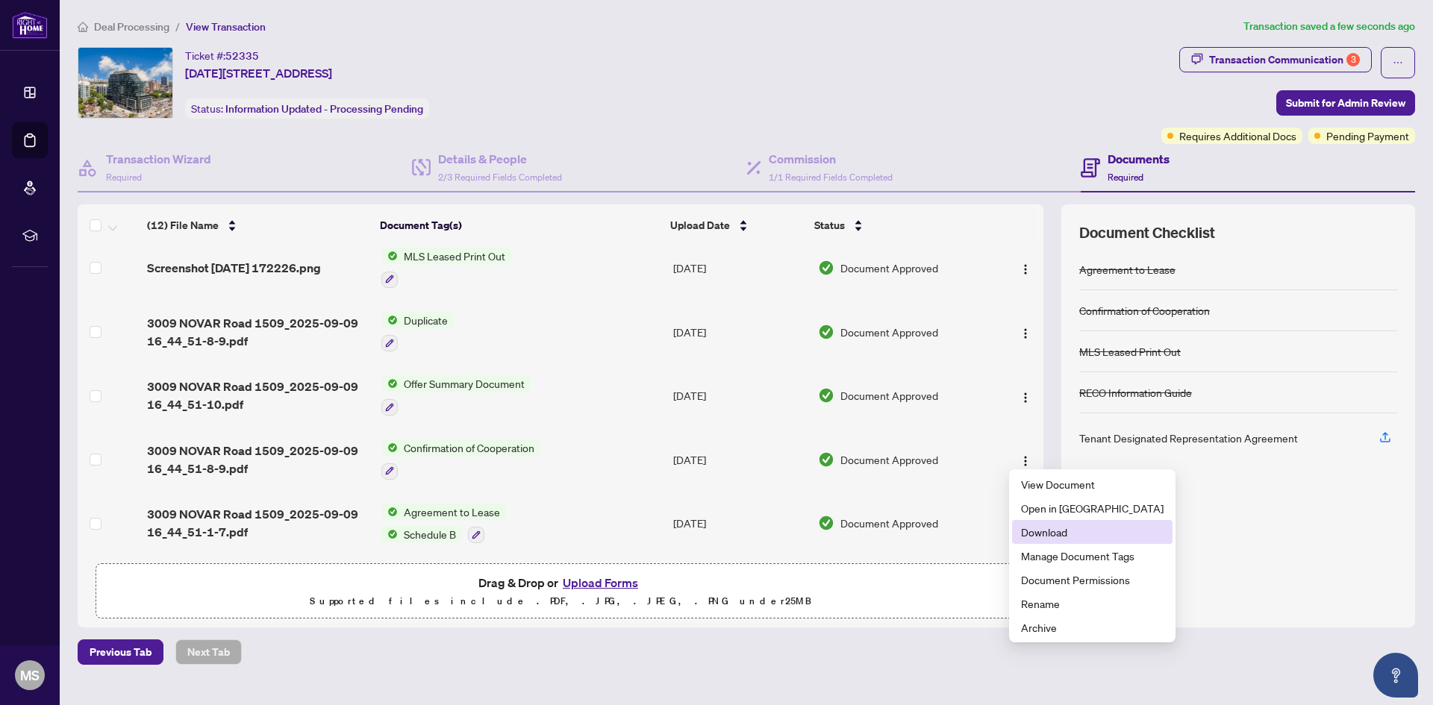
click at [1046, 525] on span "Download" at bounding box center [1092, 532] width 143 height 16
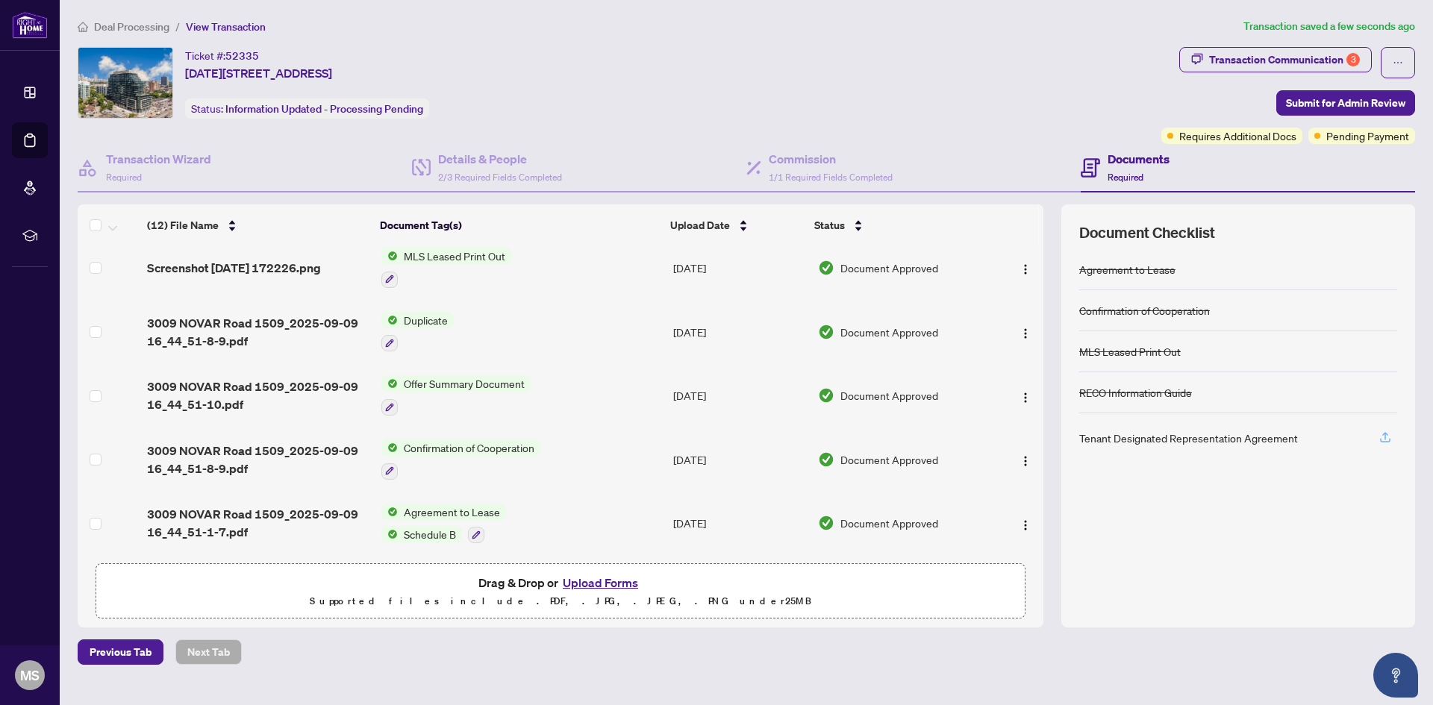
click at [1393, 432] on button "button" at bounding box center [1385, 437] width 24 height 25
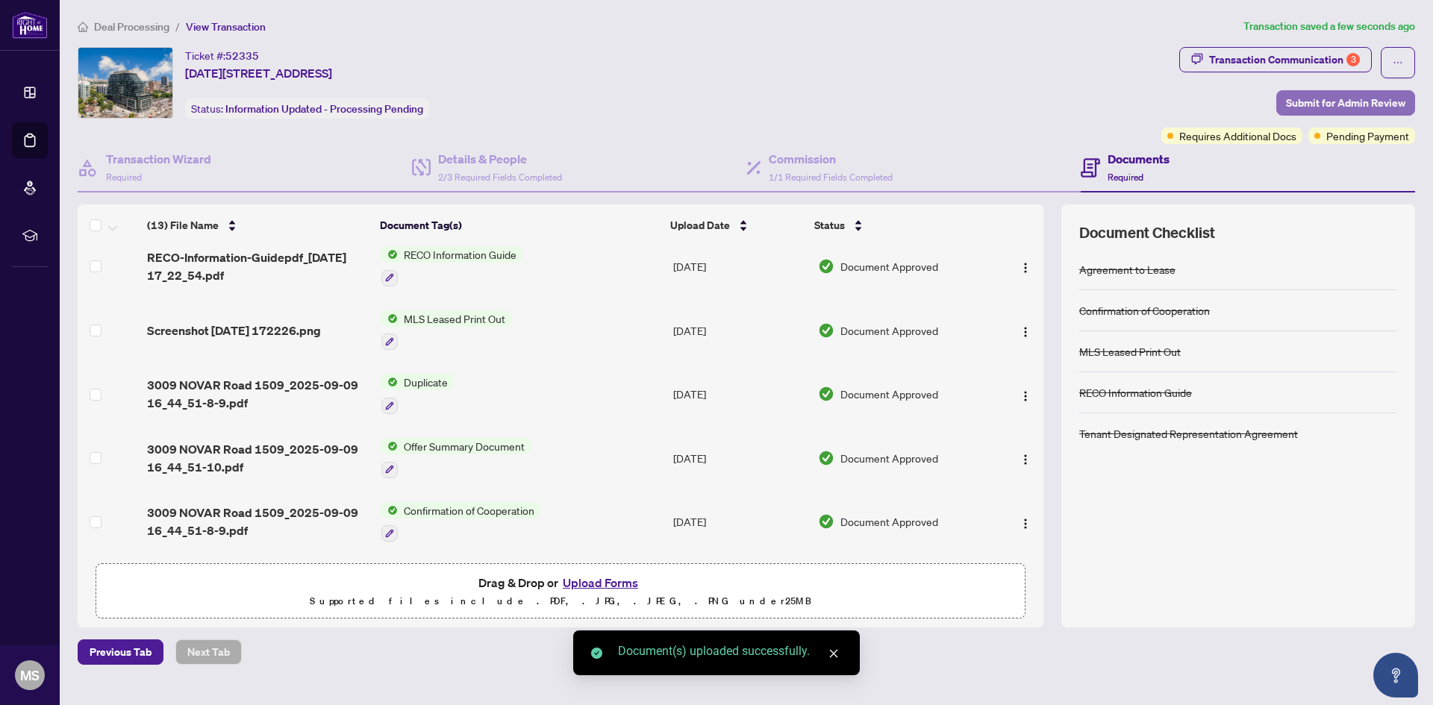
click at [1314, 111] on span "Submit for Admin Review" at bounding box center [1345, 103] width 119 height 24
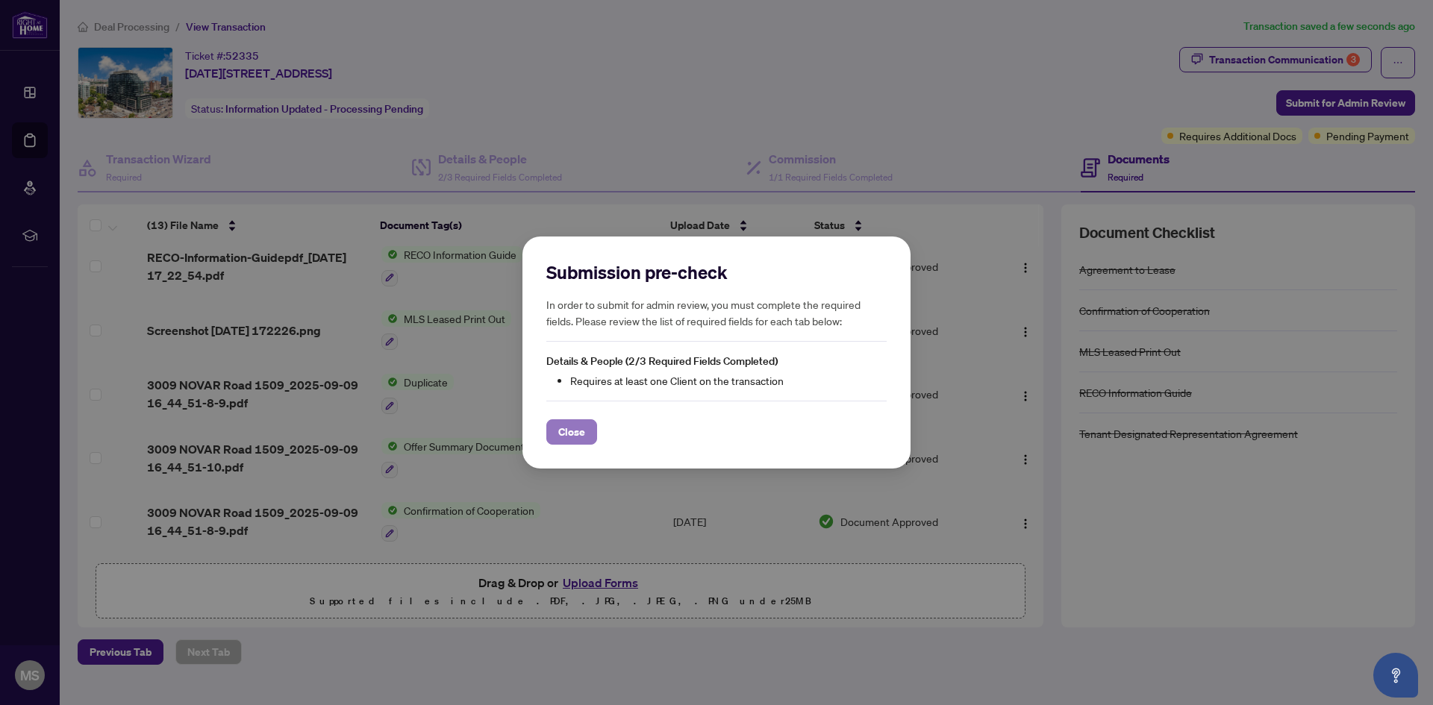
click at [592, 434] on button "Close" at bounding box center [571, 431] width 51 height 25
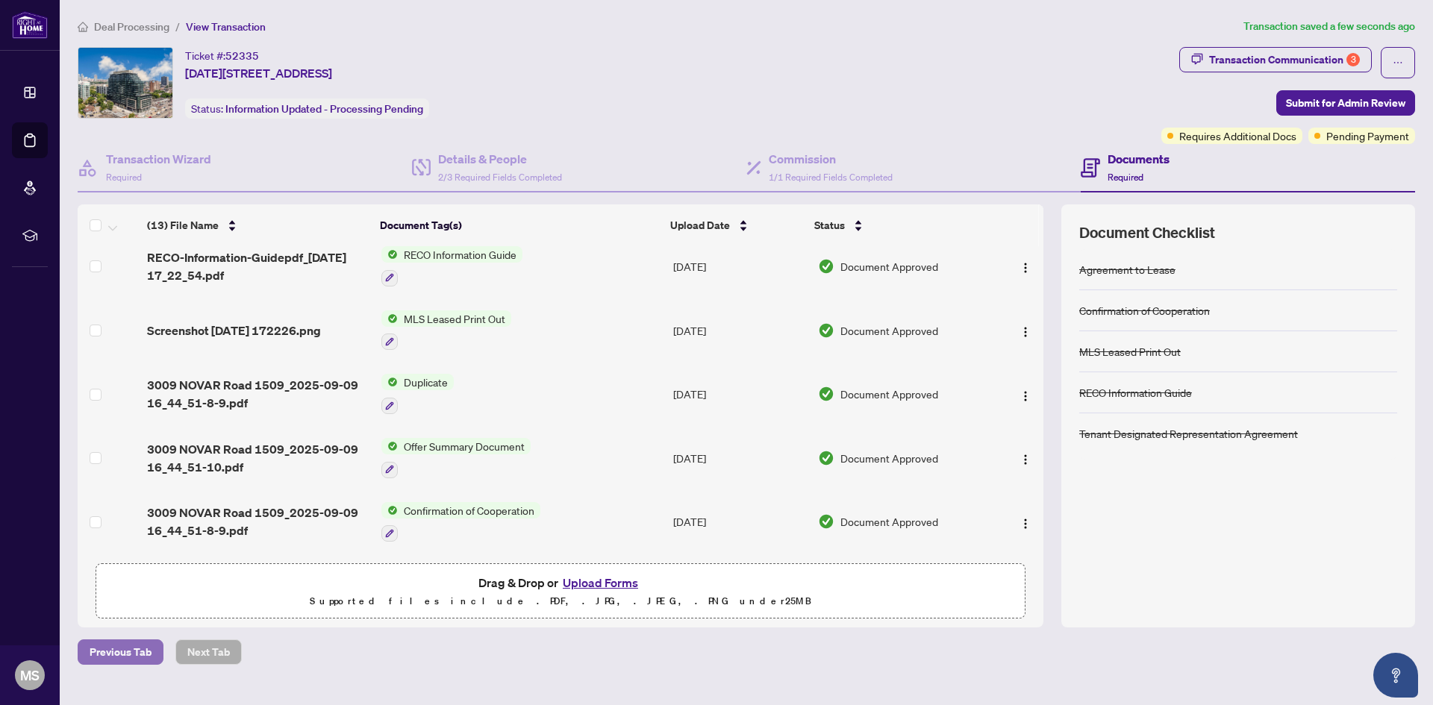
click at [119, 653] on span "Previous Tab" at bounding box center [121, 652] width 62 height 24
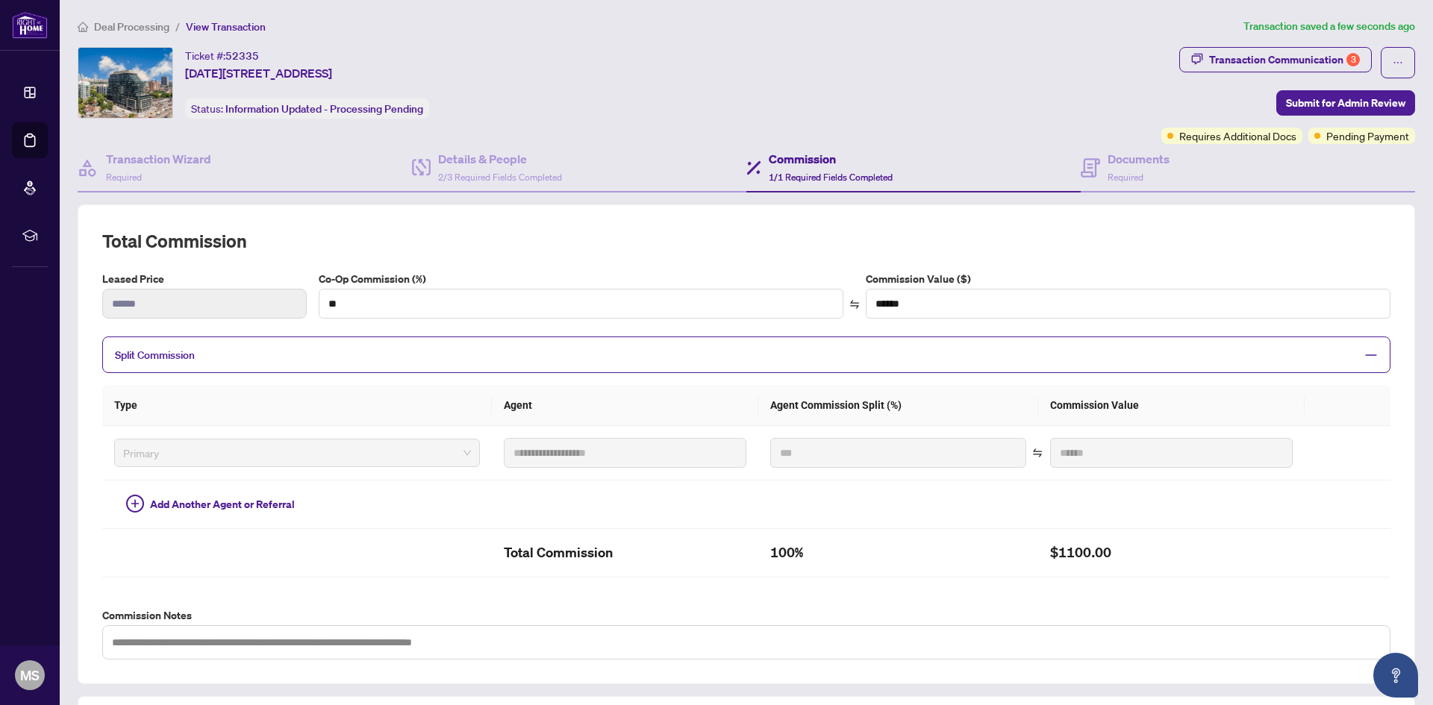
click at [159, 28] on span "Deal Processing" at bounding box center [131, 26] width 75 height 13
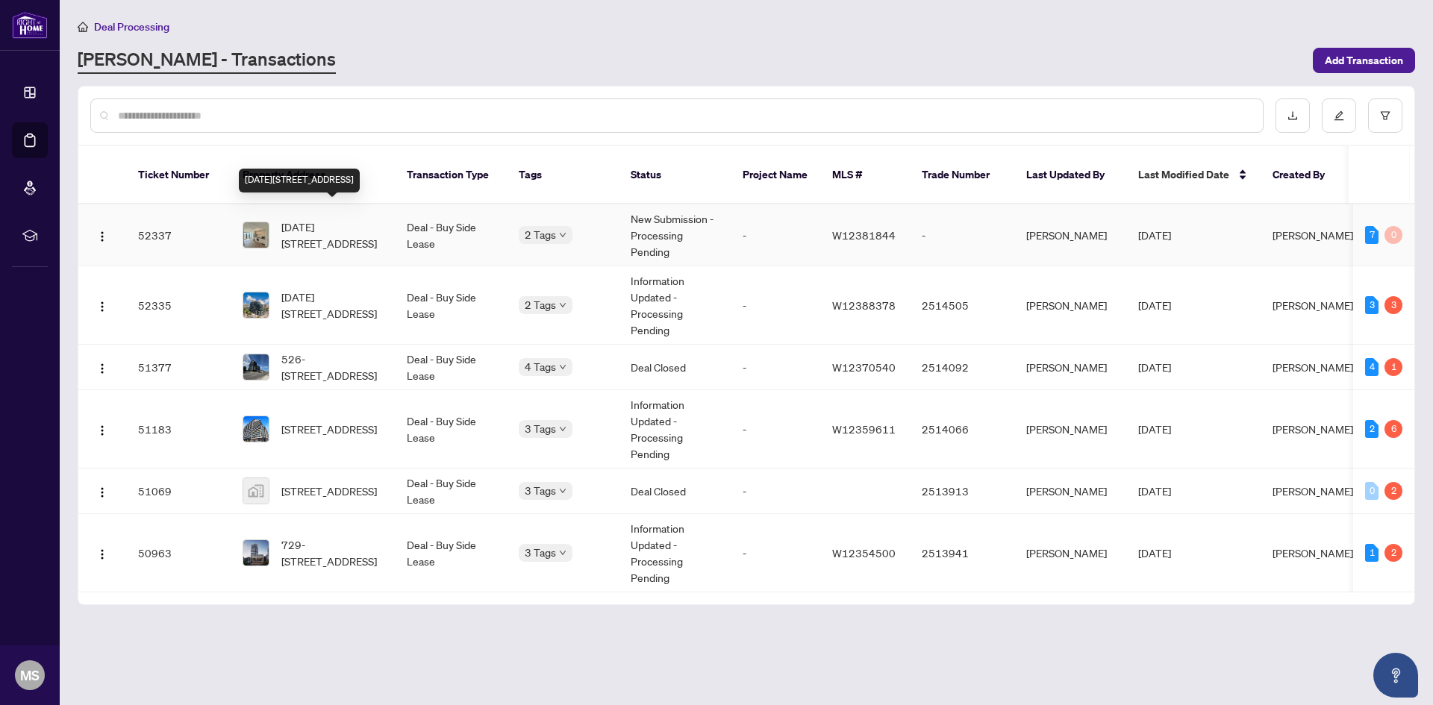
click at [322, 219] on span "1506-3009 Novar Rd, Mississauga, Ontario L5B 0P9, Canada" at bounding box center [332, 235] width 102 height 33
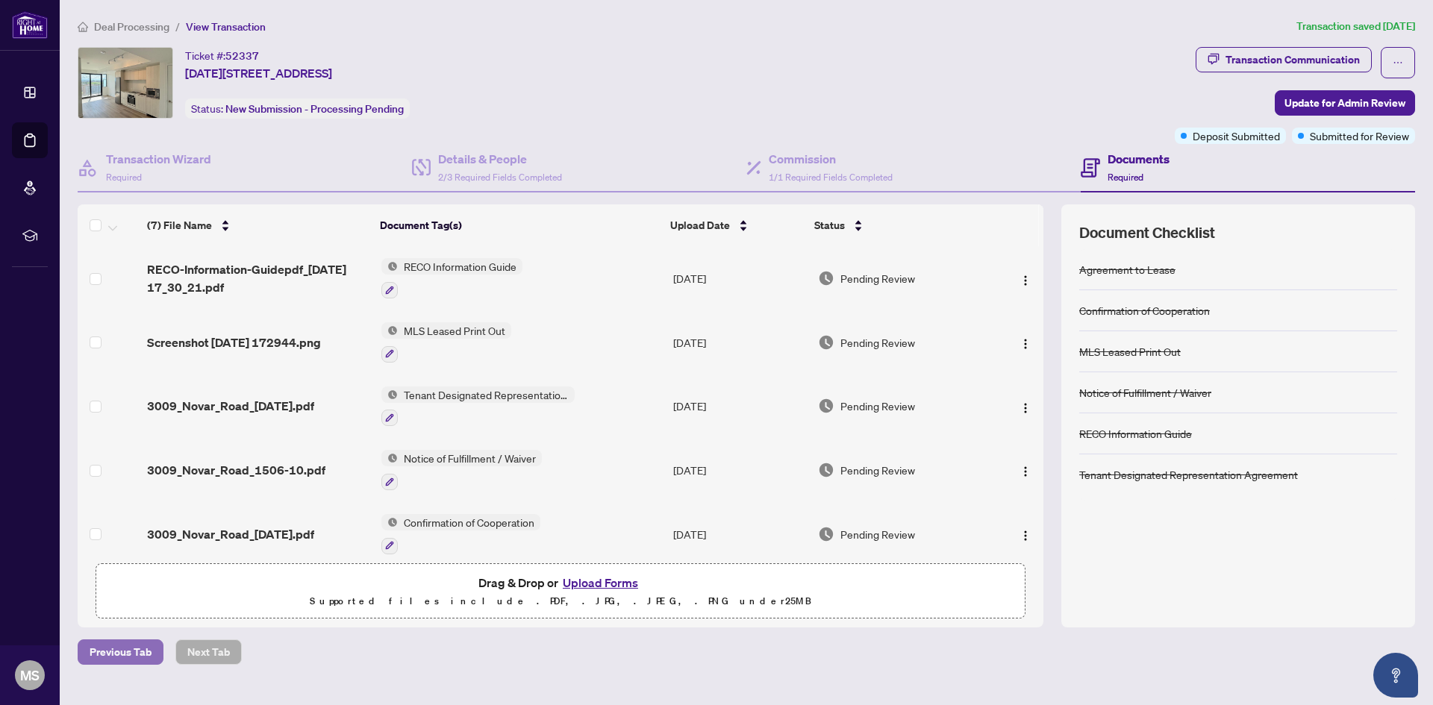
click at [130, 652] on span "Previous Tab" at bounding box center [121, 652] width 62 height 24
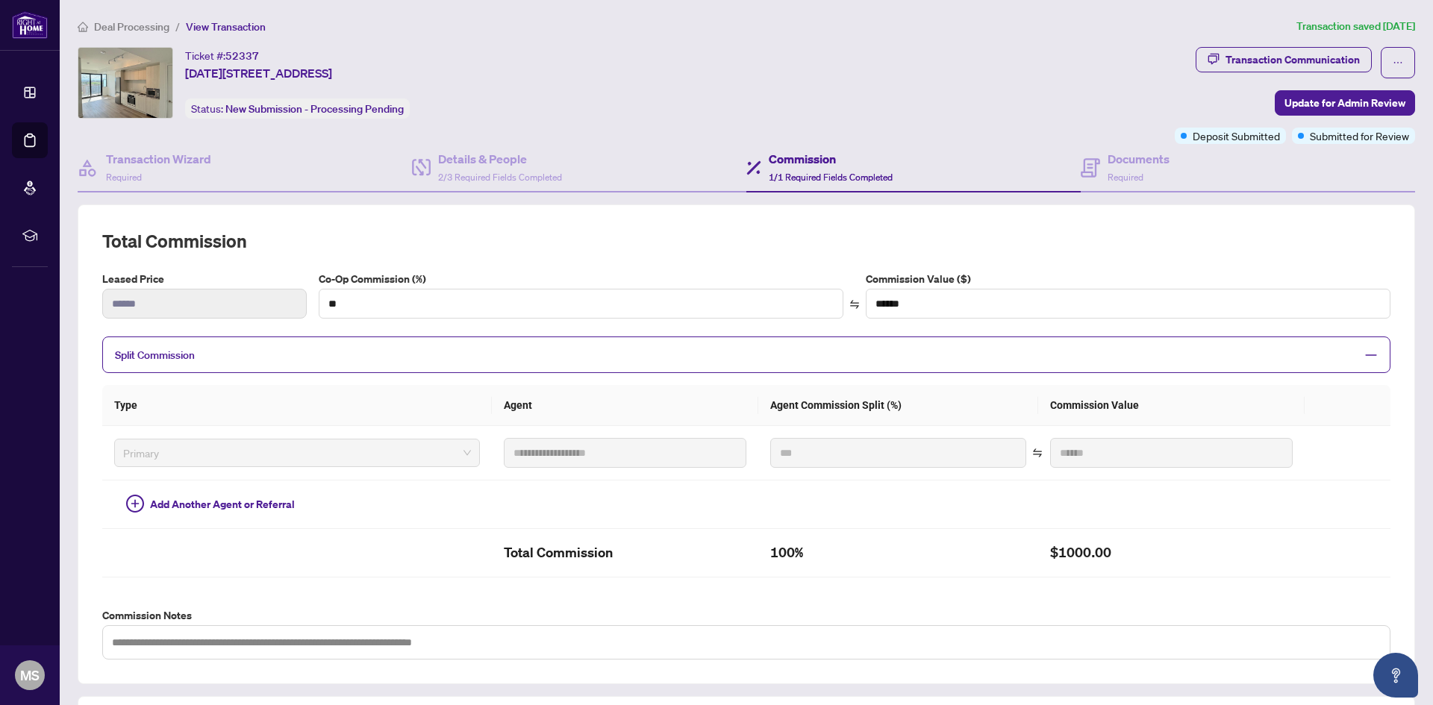
click at [145, 24] on span "Deal Processing" at bounding box center [131, 26] width 75 height 13
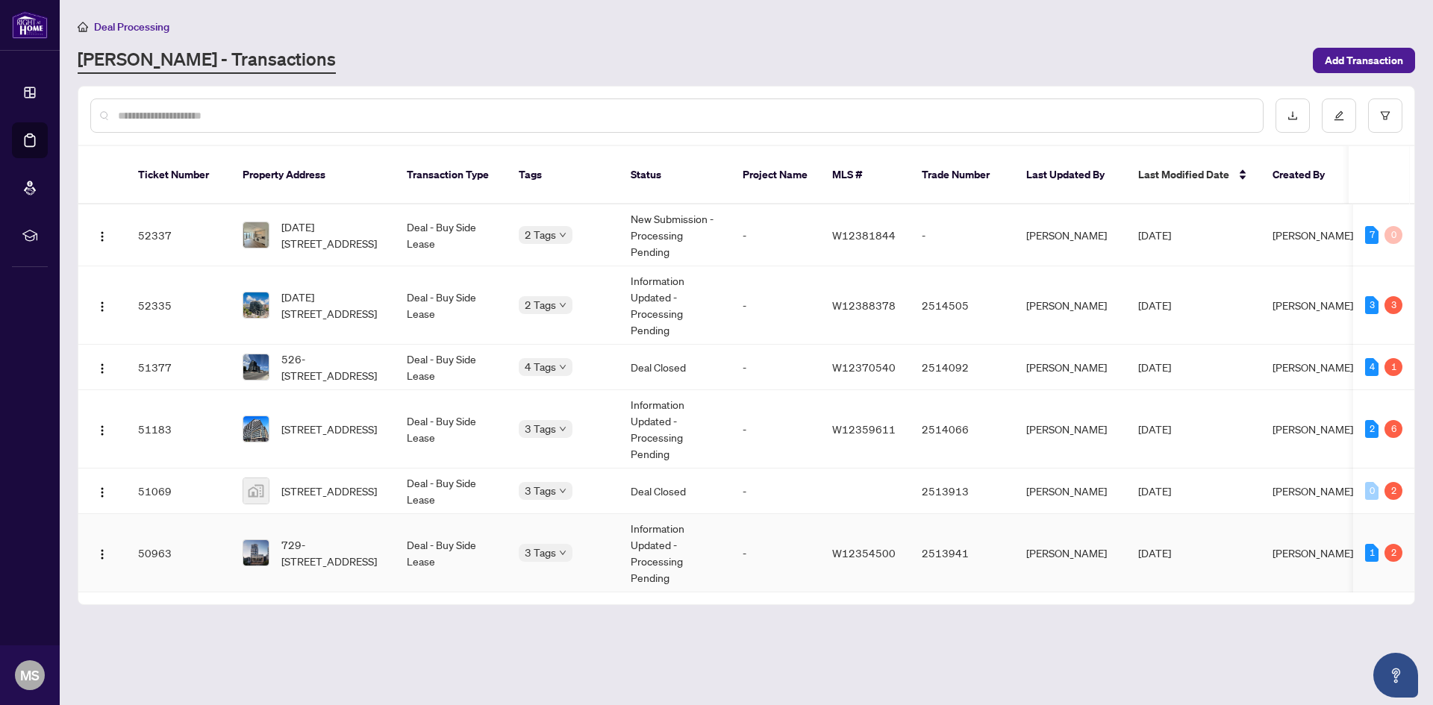
click at [443, 571] on td "Deal - Buy Side Lease" at bounding box center [451, 553] width 112 height 78
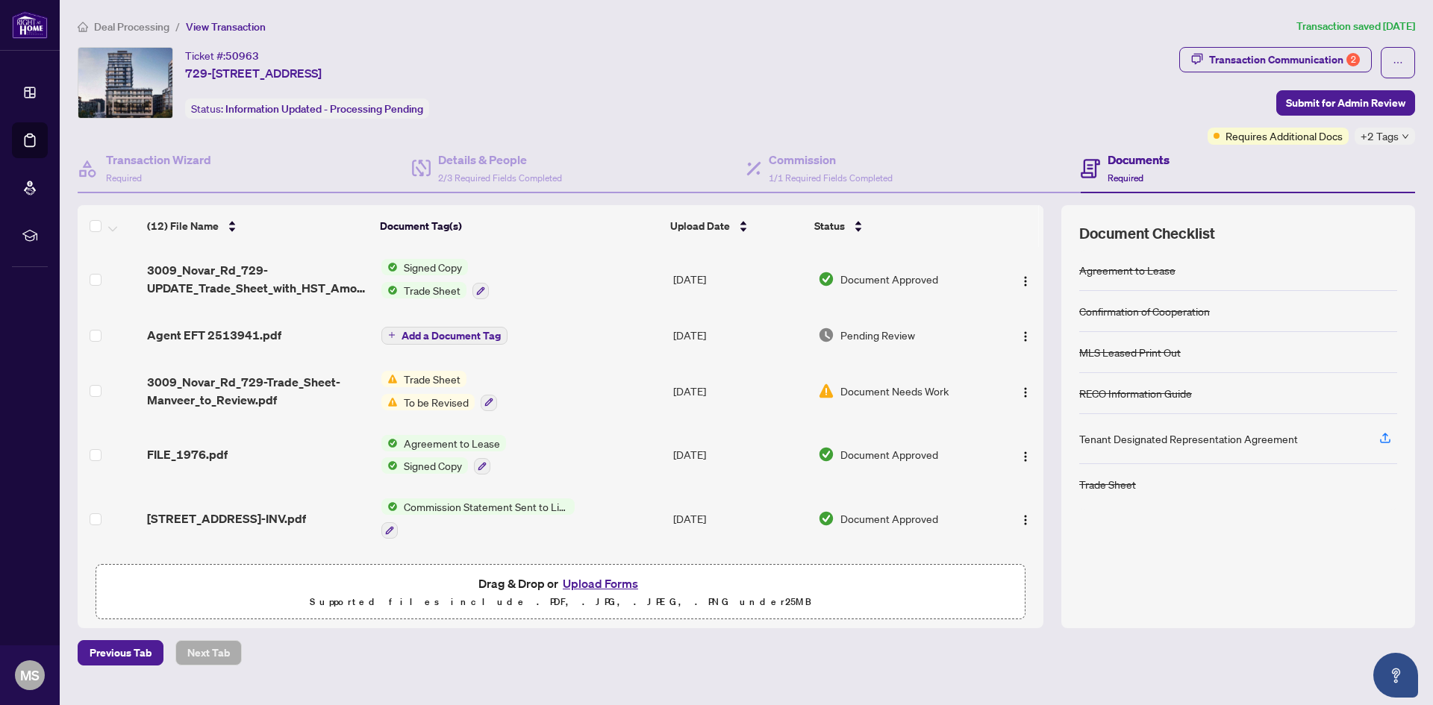
click at [146, 22] on span "Deal Processing" at bounding box center [131, 26] width 75 height 13
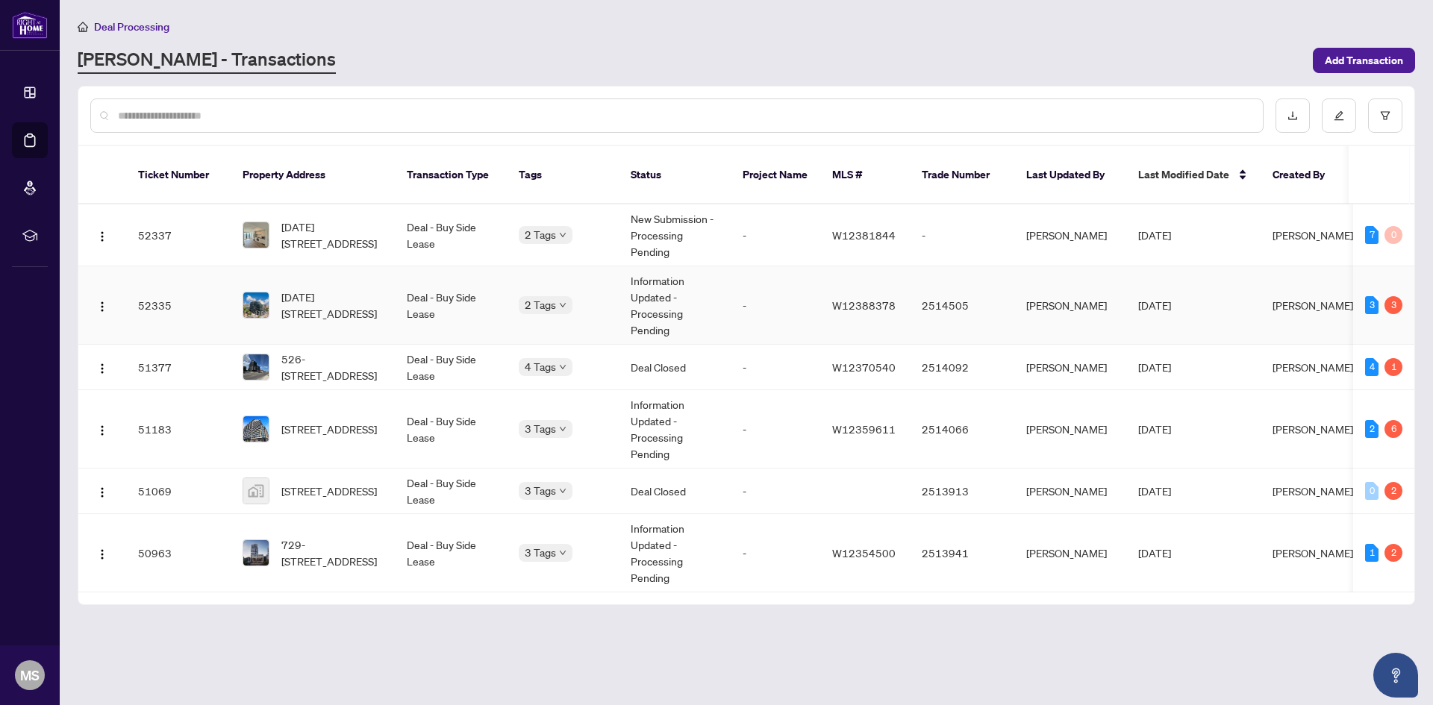
click at [740, 297] on td "-" at bounding box center [776, 305] width 90 height 78
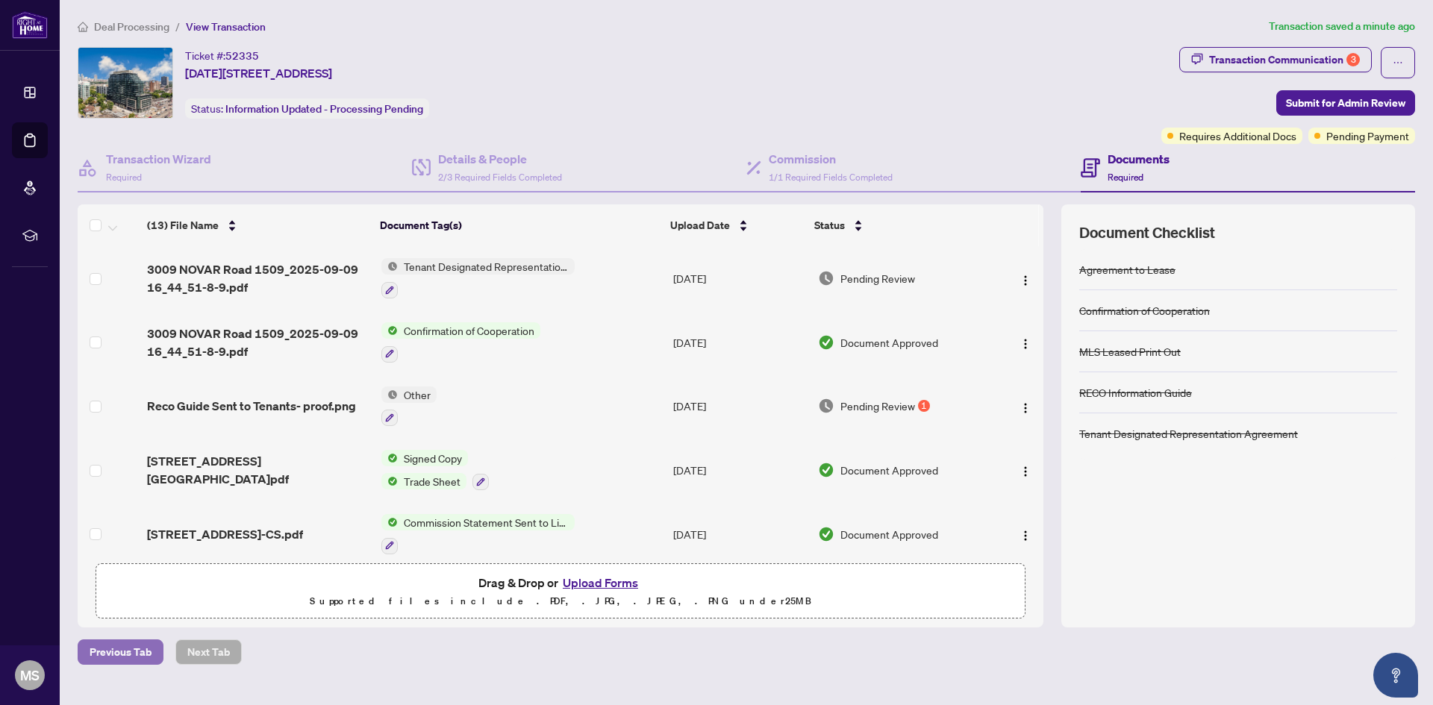
click at [105, 661] on span "Previous Tab" at bounding box center [121, 652] width 62 height 24
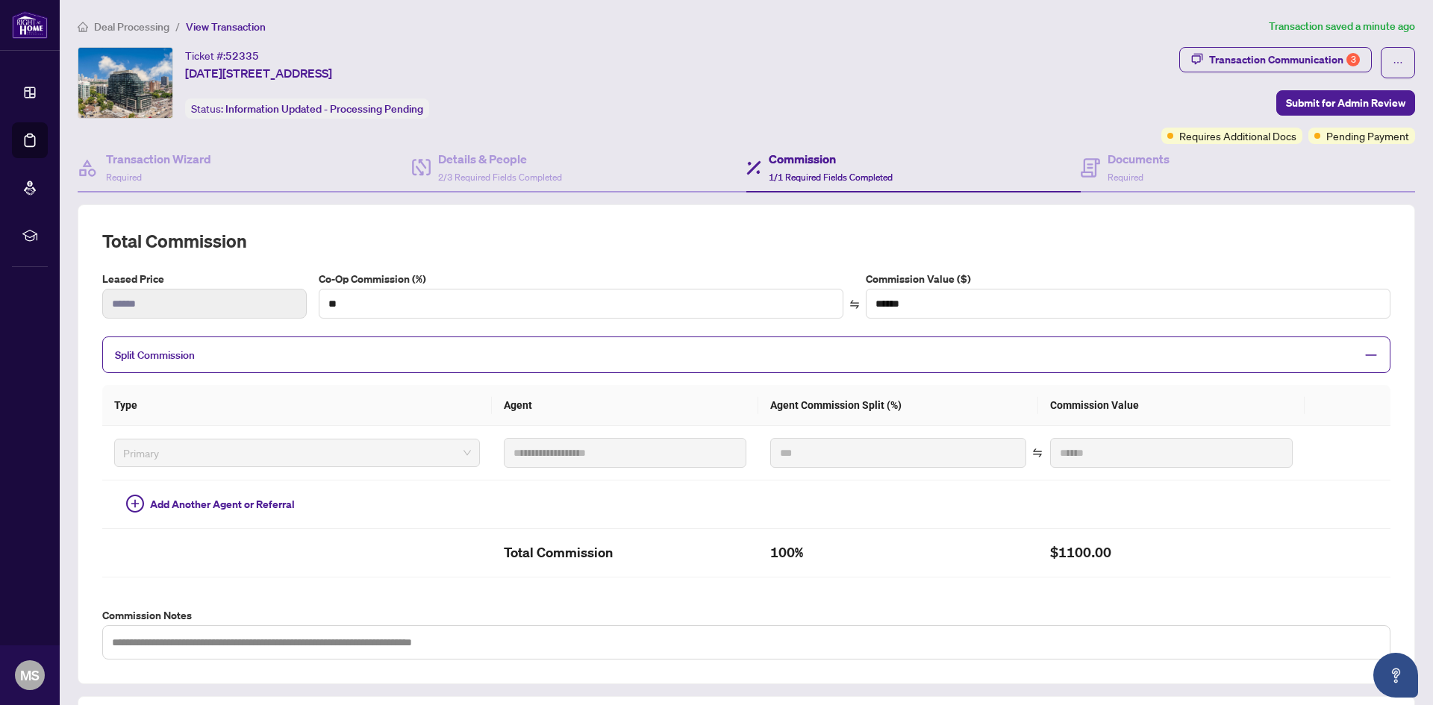
click at [156, 22] on span "Deal Processing" at bounding box center [131, 26] width 75 height 13
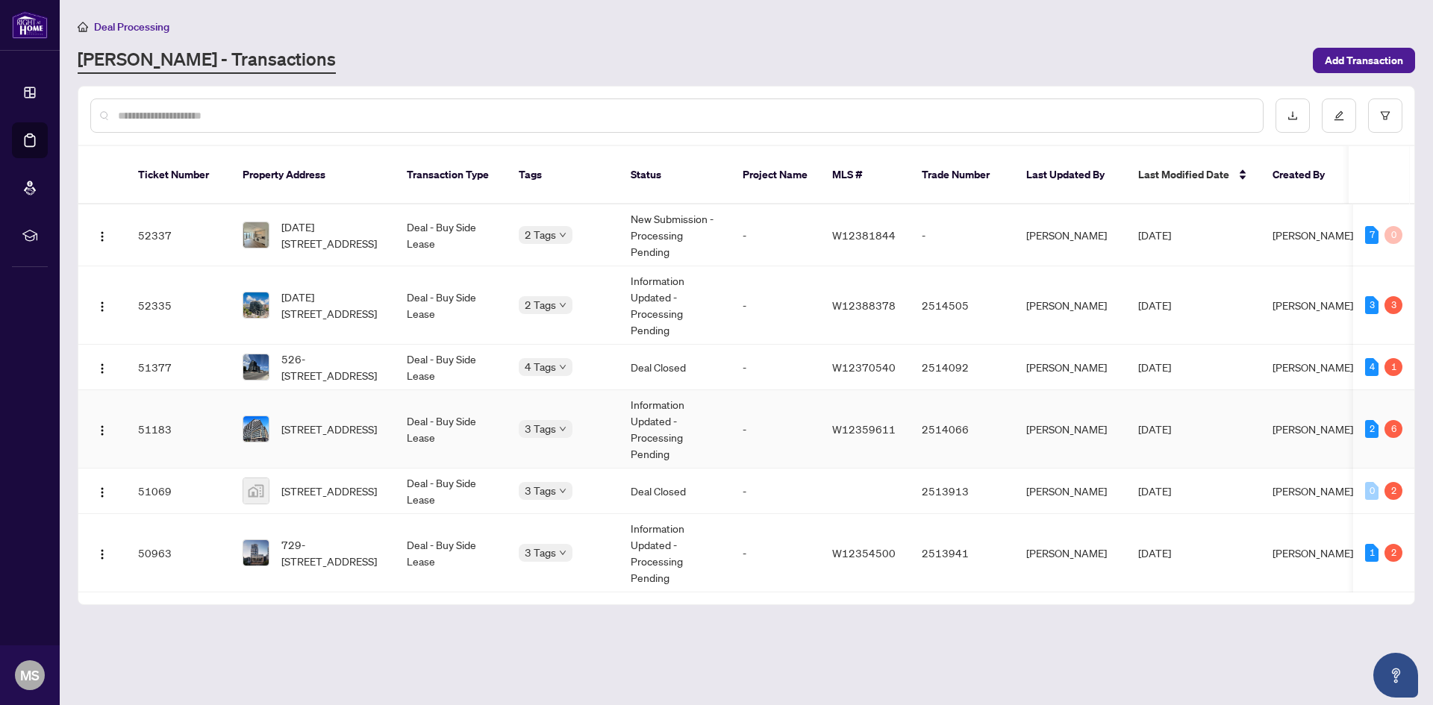
click at [261, 416] on img at bounding box center [255, 428] width 25 height 25
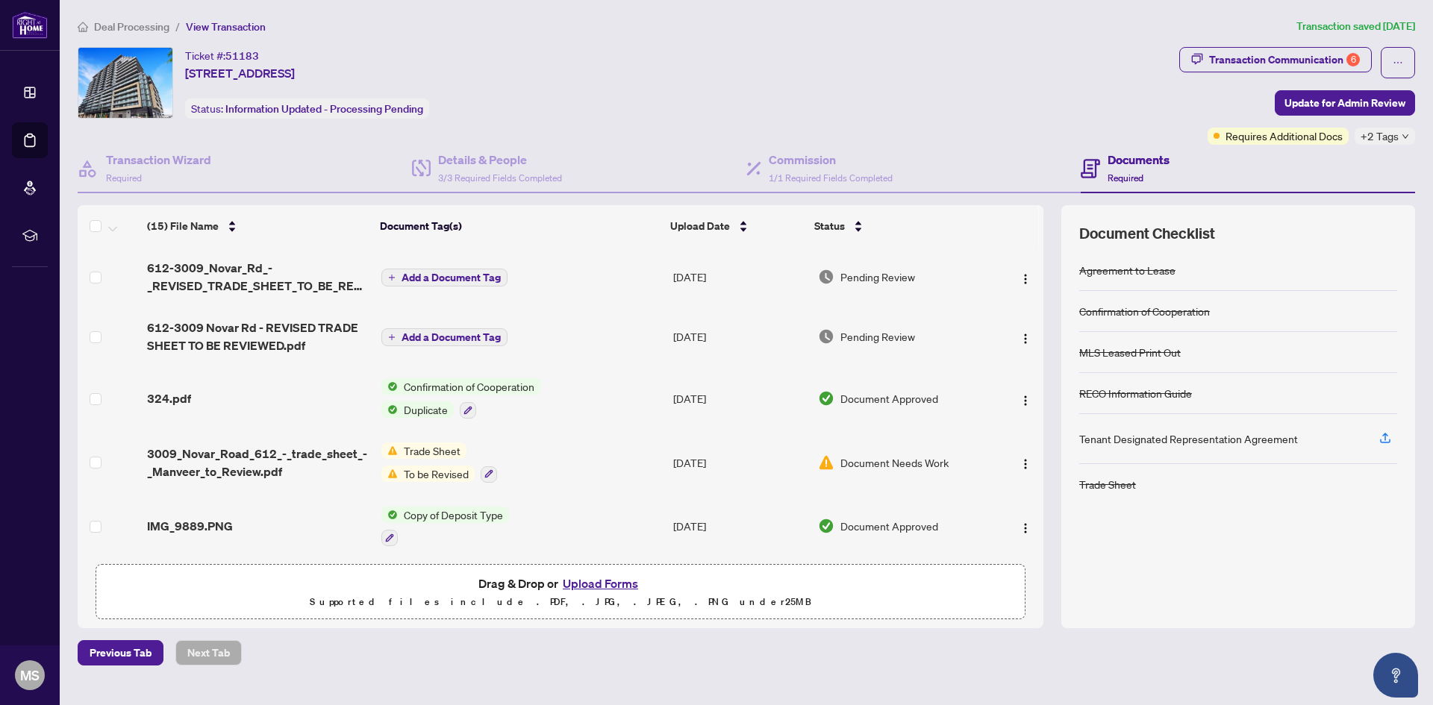
click at [759, 28] on ol "Deal Processing / View Transaction" at bounding box center [684, 26] width 1213 height 17
click at [158, 31] on span "Deal Processing" at bounding box center [131, 26] width 75 height 13
